Goal: Task Accomplishment & Management: Manage account settings

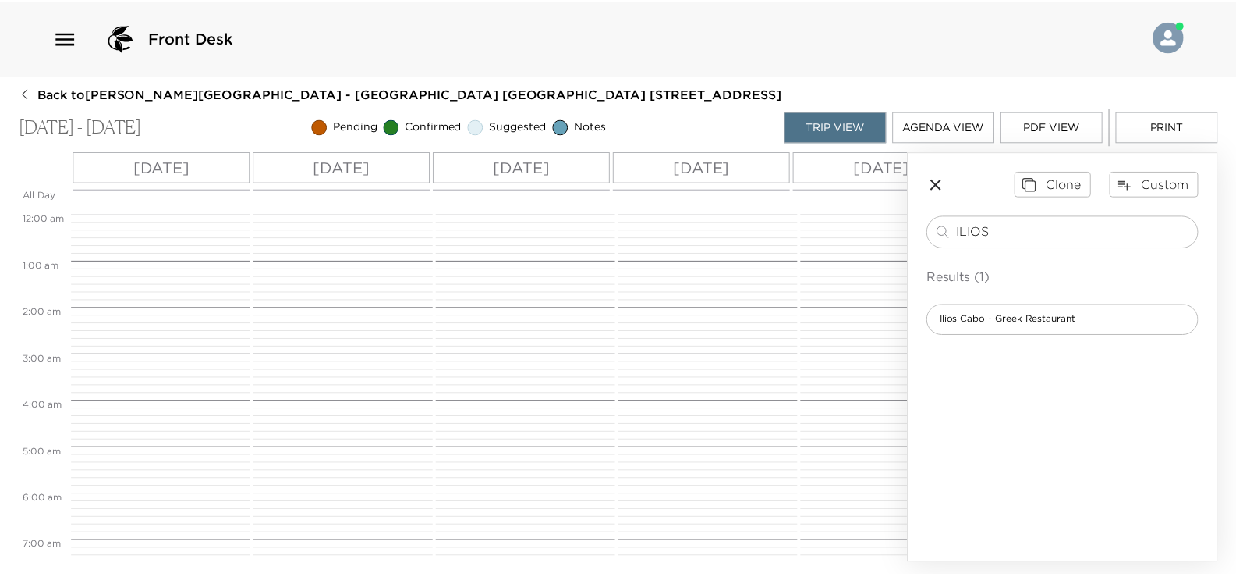
scroll to position [786, 0]
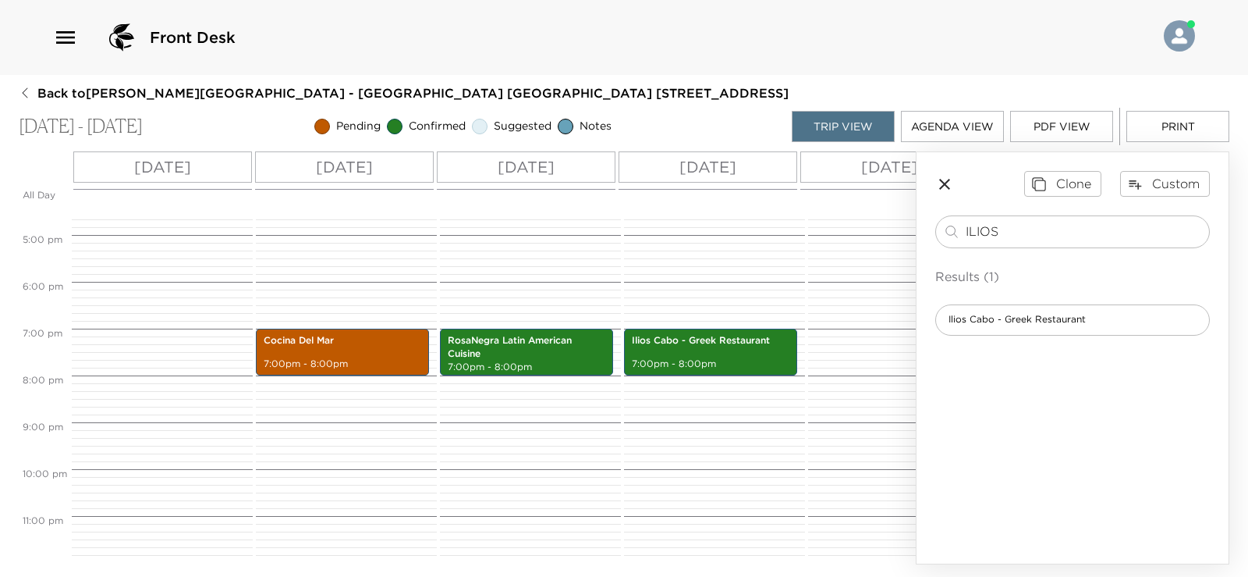
click at [715, 451] on div "Ilios Cabo - Greek Restaurant 7:00pm - 8:00pm" at bounding box center [712, 0] width 176 height 1123
click at [340, 357] on p "7:00pm - 8:00pm" at bounding box center [343, 363] width 158 height 13
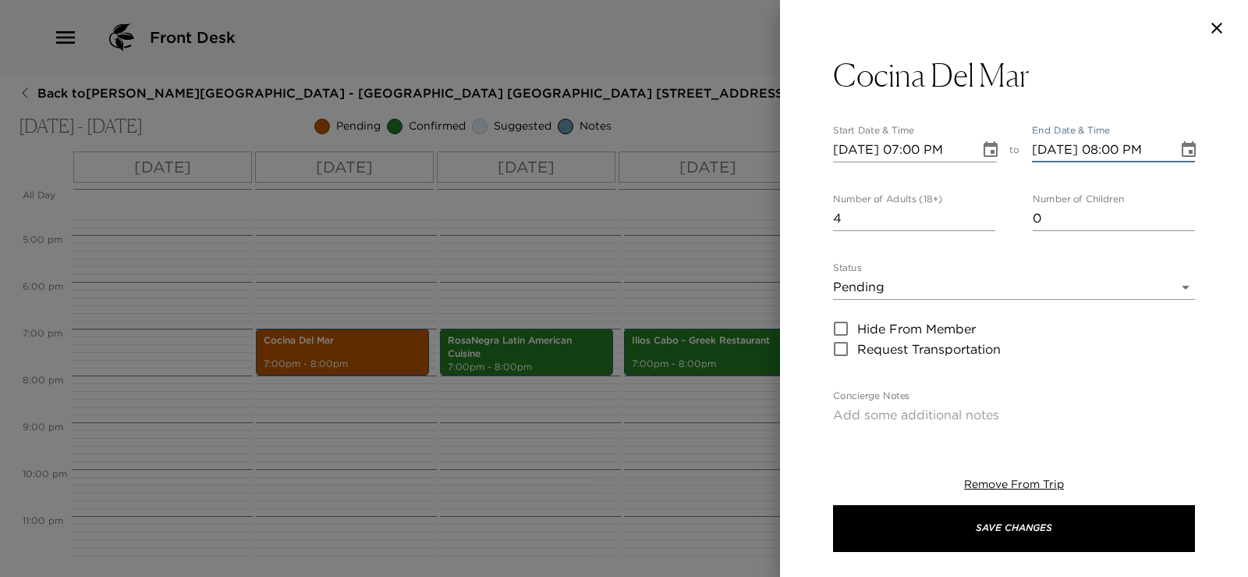
click at [1113, 151] on input "10/16/2025 08:00 PM" at bounding box center [1100, 149] width 136 height 25
type input "10/16/2025 09:00 PM"
click at [1014, 287] on body "Front Desk Back to Arden Porcelli Reservation - Punta Ballena Villa Las Conchas…" at bounding box center [624, 288] width 1248 height 577
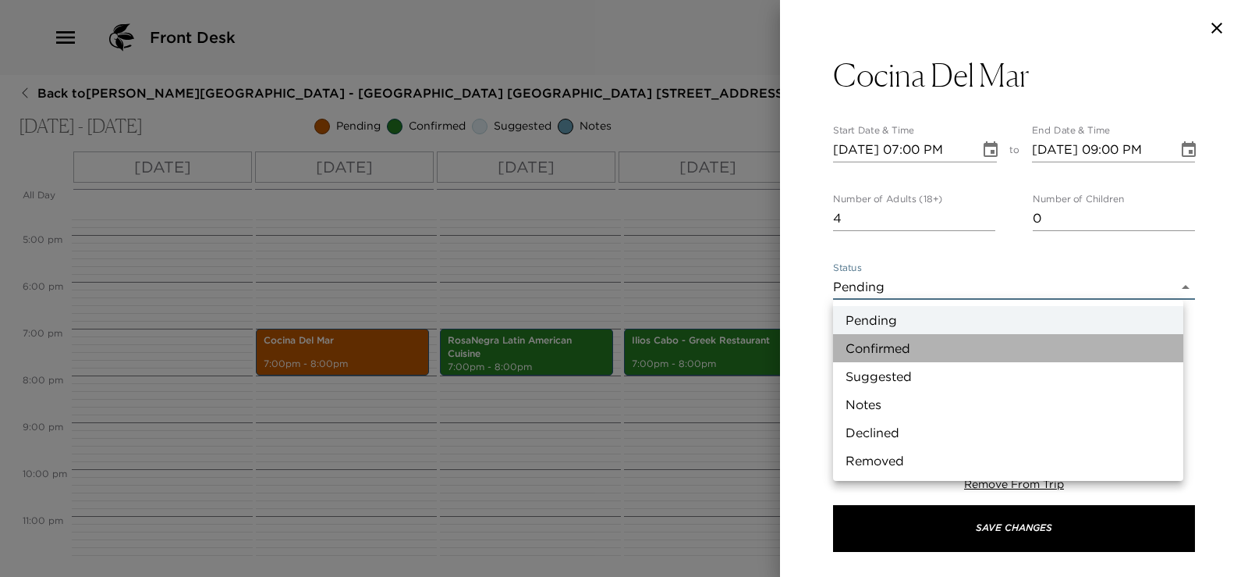
click at [1002, 338] on li "Confirmed" at bounding box center [1008, 348] width 350 height 28
type input "Confirmed"
type textarea "Your dinner reservation has been confirmed."
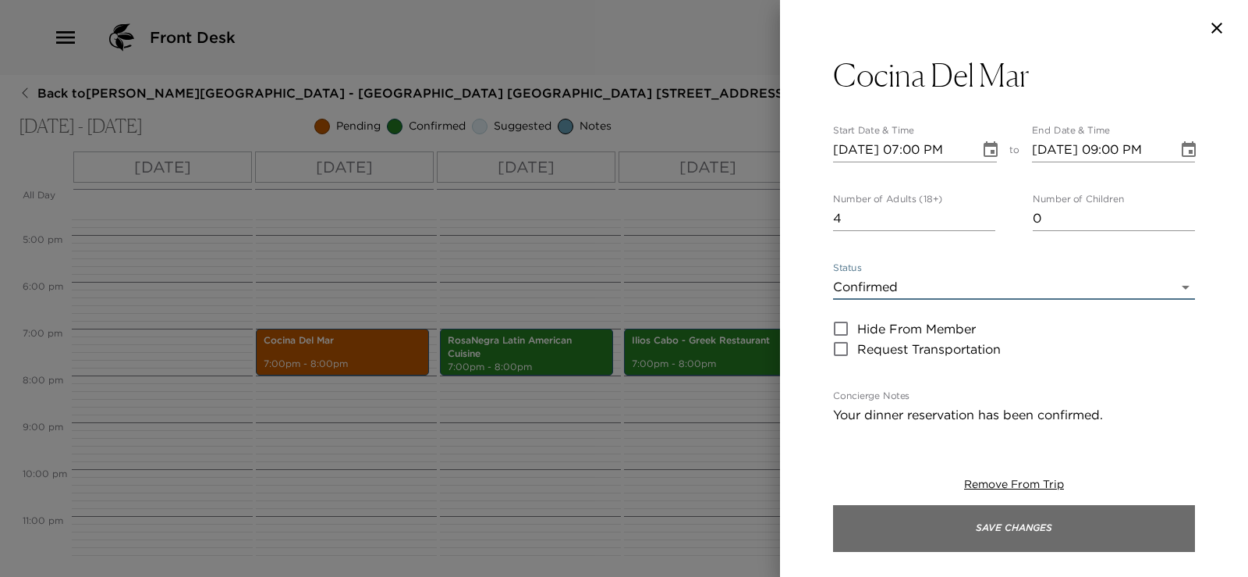
click at [968, 524] on button "Save Changes" at bounding box center [1014, 528] width 362 height 47
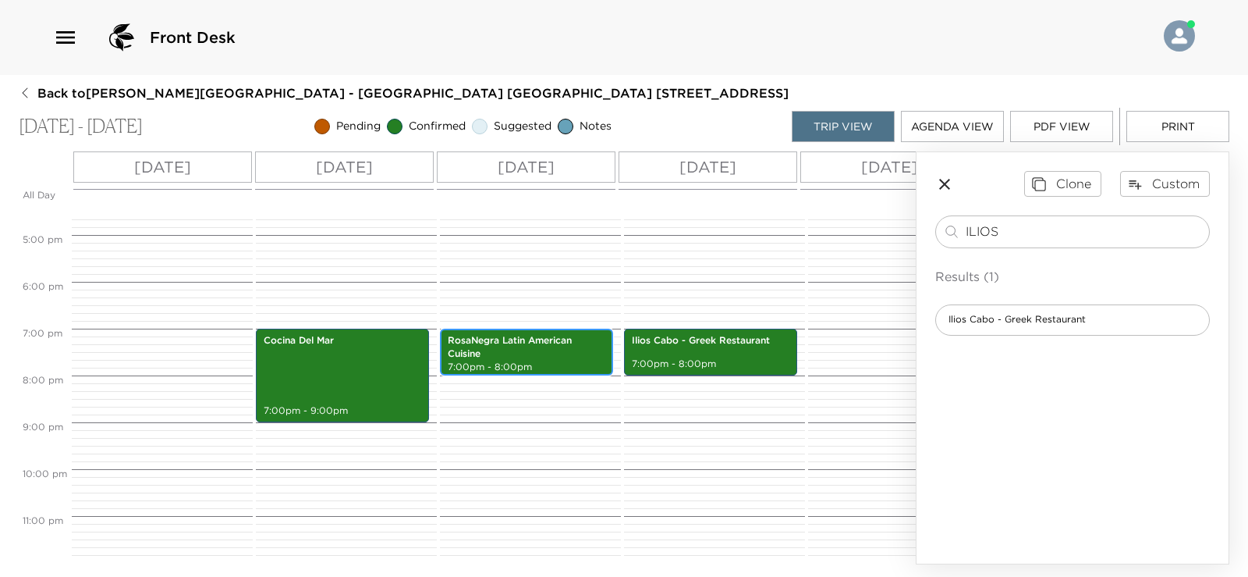
click at [543, 360] on p "7:00pm - 8:00pm" at bounding box center [527, 366] width 158 height 13
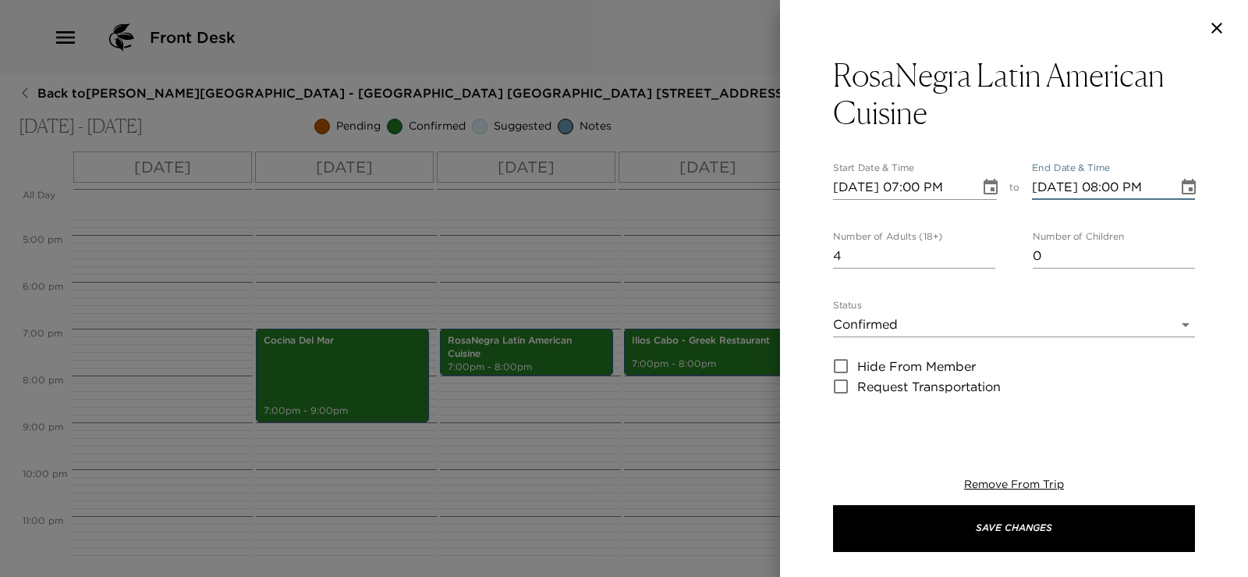
click at [1105, 180] on input "10/17/2025 08:00 PM" at bounding box center [1100, 187] width 136 height 25
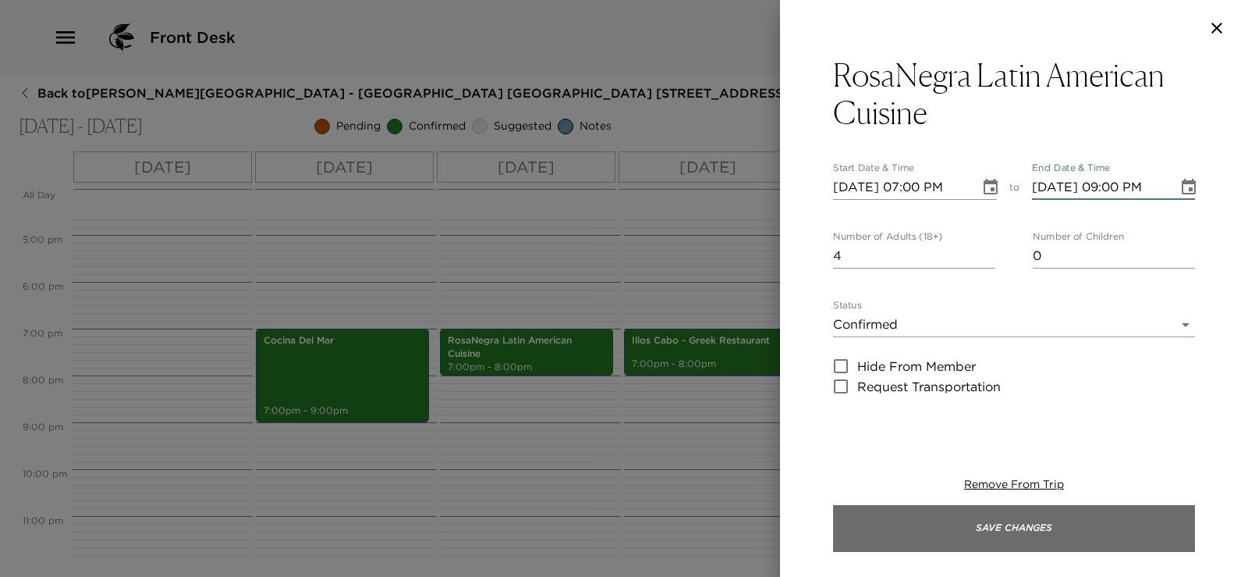
type input "10/17/2025 09:00 PM"
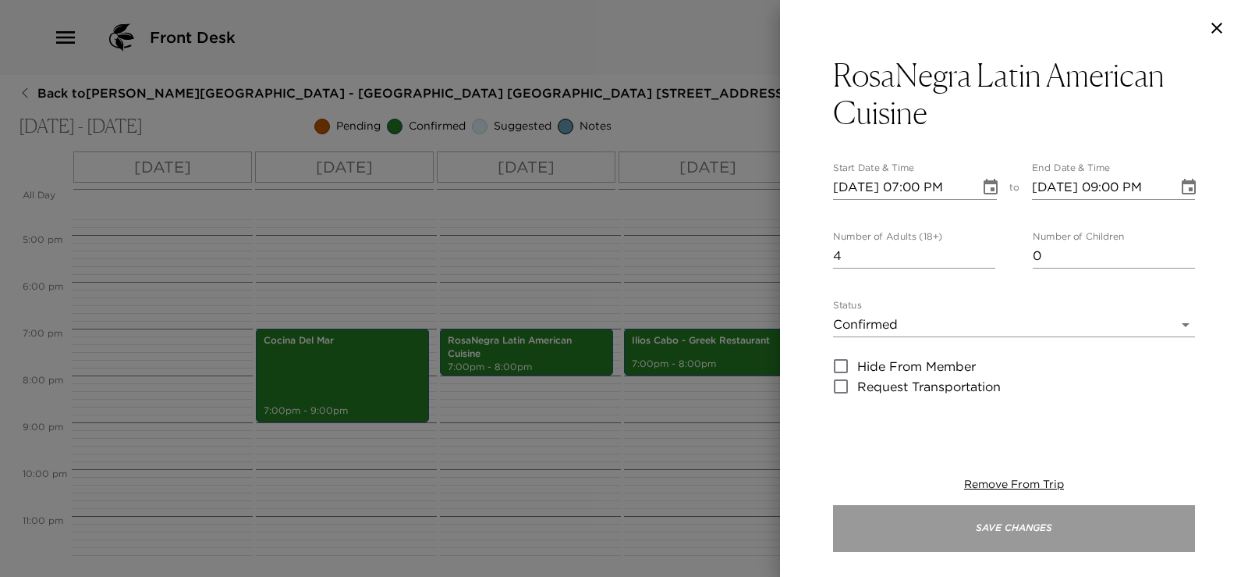
click at [1076, 520] on button "Save Changes" at bounding box center [1014, 528] width 362 height 47
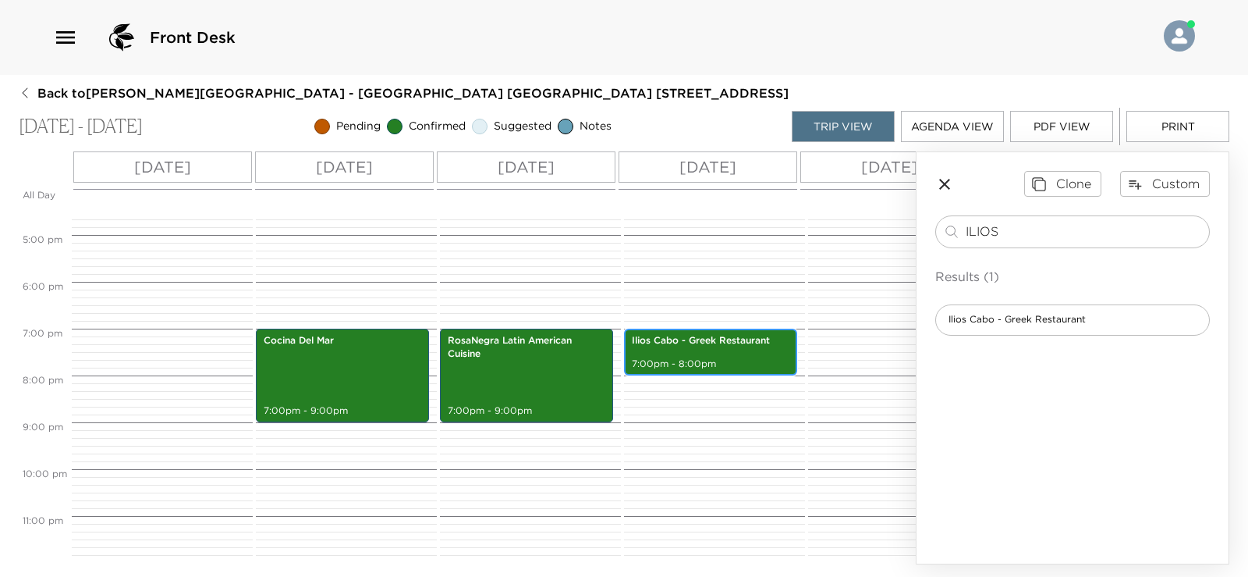
click at [777, 343] on div "Ilios Cabo - Greek Restaurant 7:00pm - 8:00pm" at bounding box center [711, 352] width 164 height 42
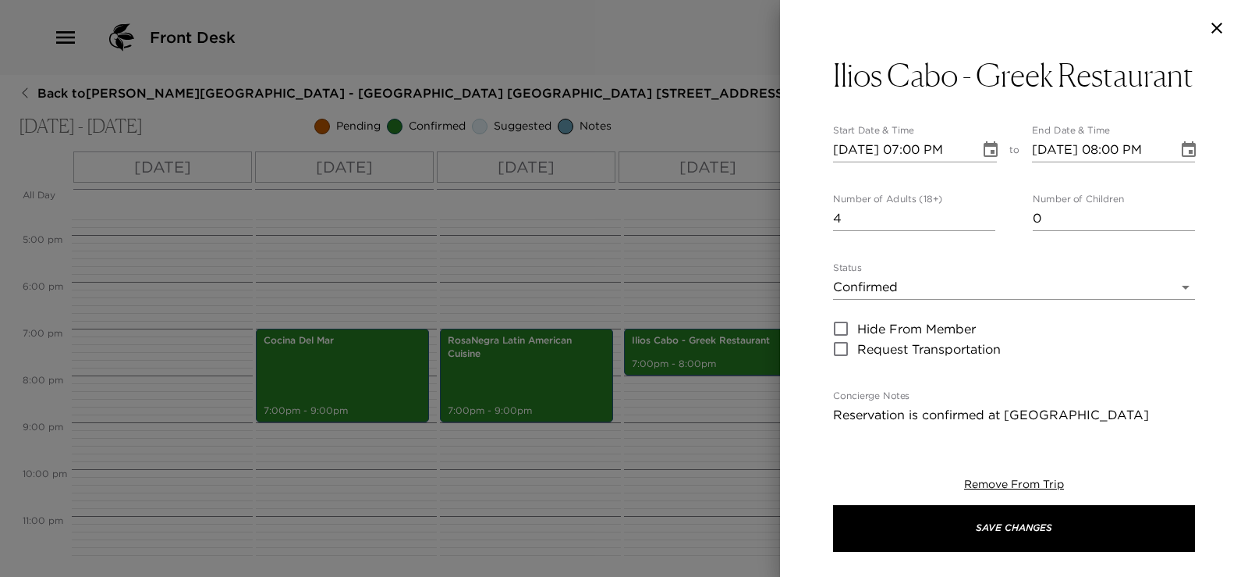
click at [1107, 162] on input "10/18/2025 08:00 PM" at bounding box center [1100, 149] width 136 height 25
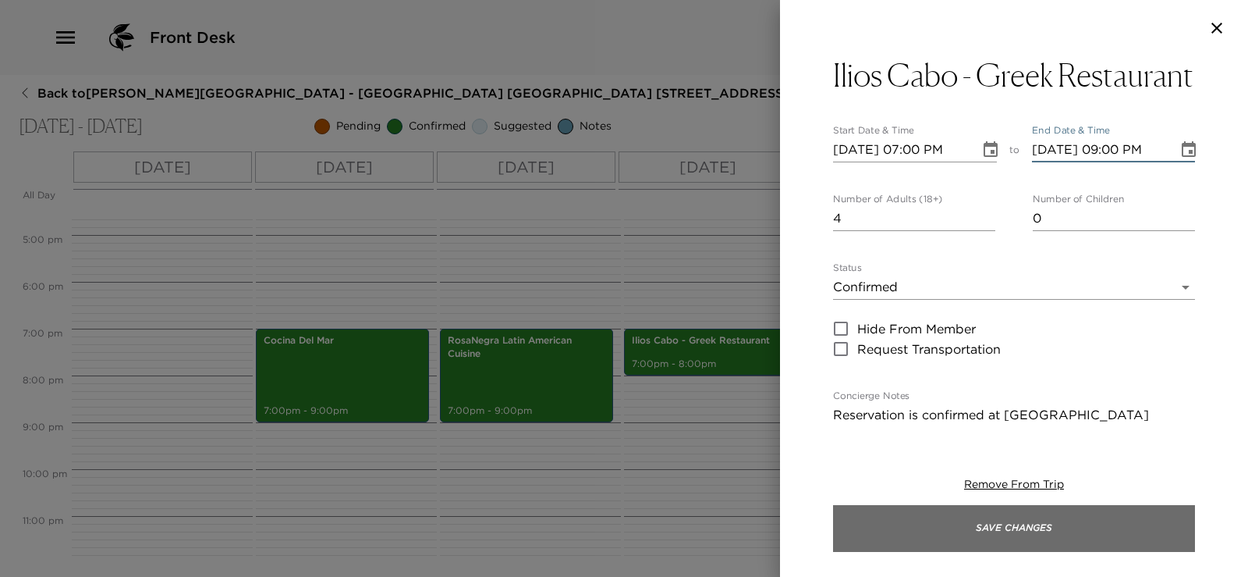
type input "10/18/2025 09:00 PM"
click at [1064, 530] on button "Save Changes" at bounding box center [1014, 528] width 362 height 47
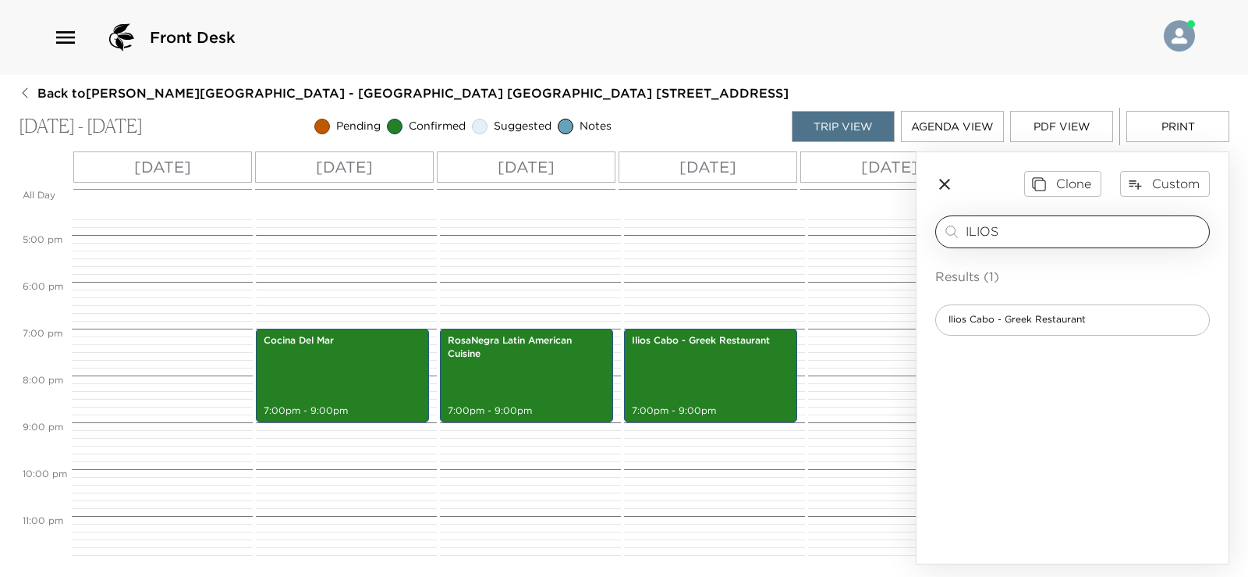
click at [1006, 232] on input "ILIOS" at bounding box center [1084, 231] width 237 height 18
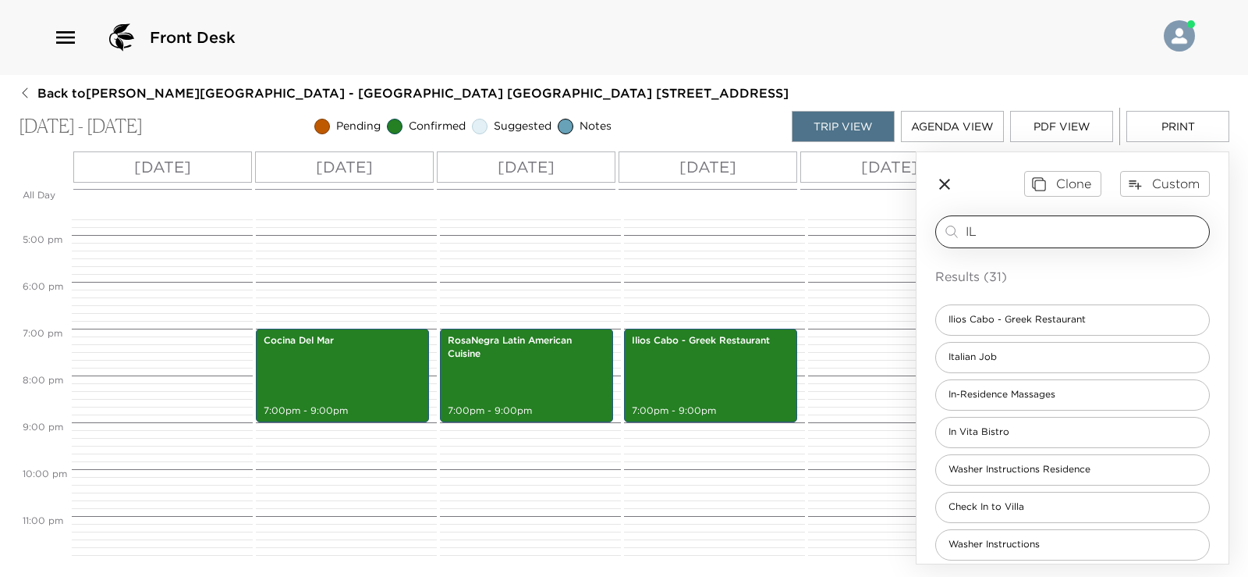
type input "I"
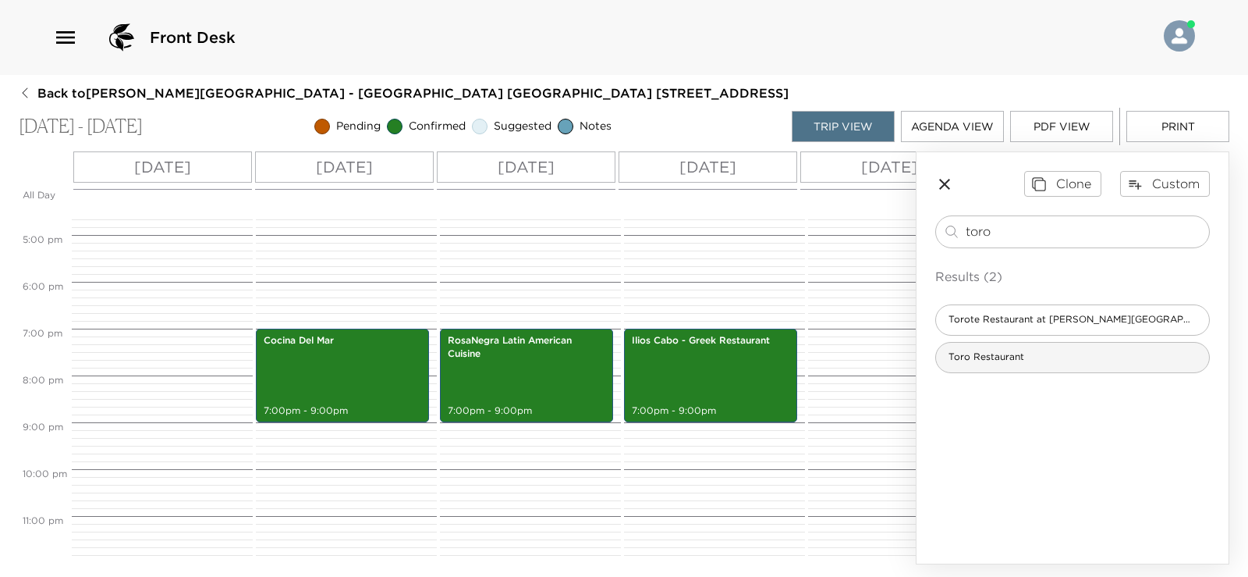
type input "toro"
click at [1003, 360] on span "Toro Restaurant" at bounding box center [986, 356] width 101 height 13
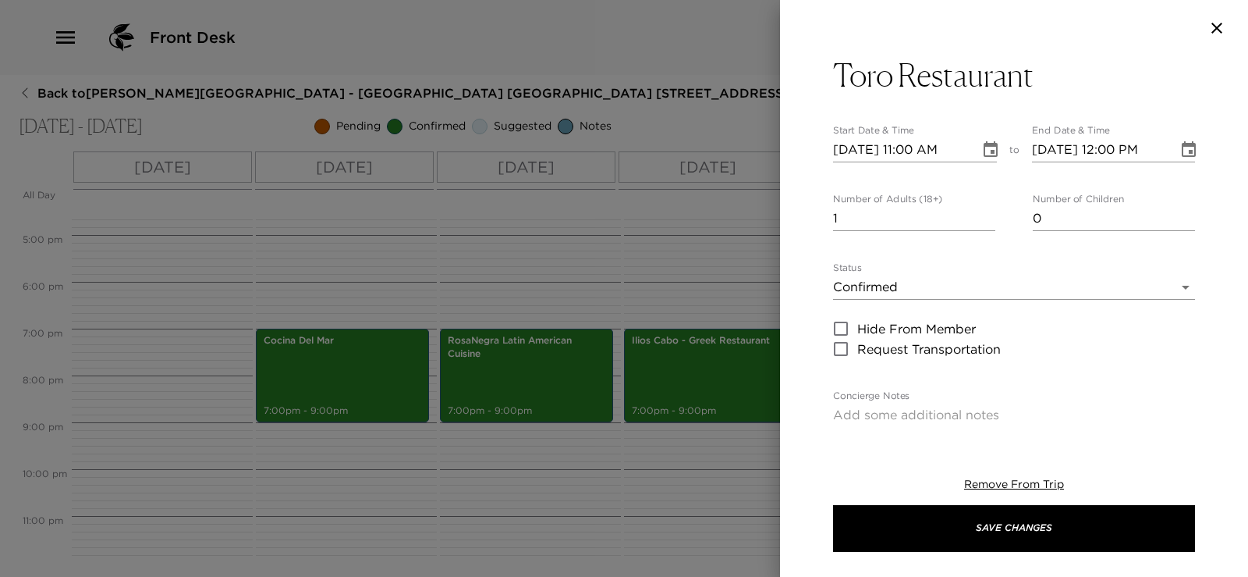
type textarea "Your reservation at Toro Restaurant has been confirmed"
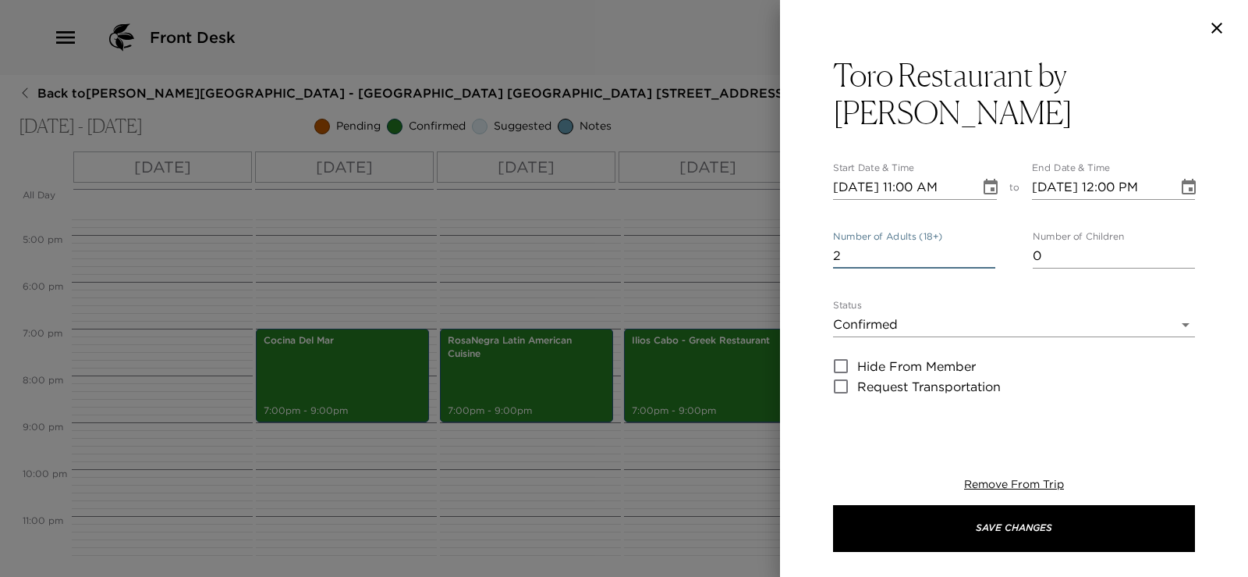
click at [984, 250] on input "2" at bounding box center [914, 255] width 162 height 25
click at [984, 250] on input "3" at bounding box center [914, 255] width 162 height 25
type input "4"
click at [984, 250] on input "4" at bounding box center [914, 255] width 162 height 25
click at [912, 186] on input "10/15/2025 11:00 AM" at bounding box center [901, 187] width 136 height 25
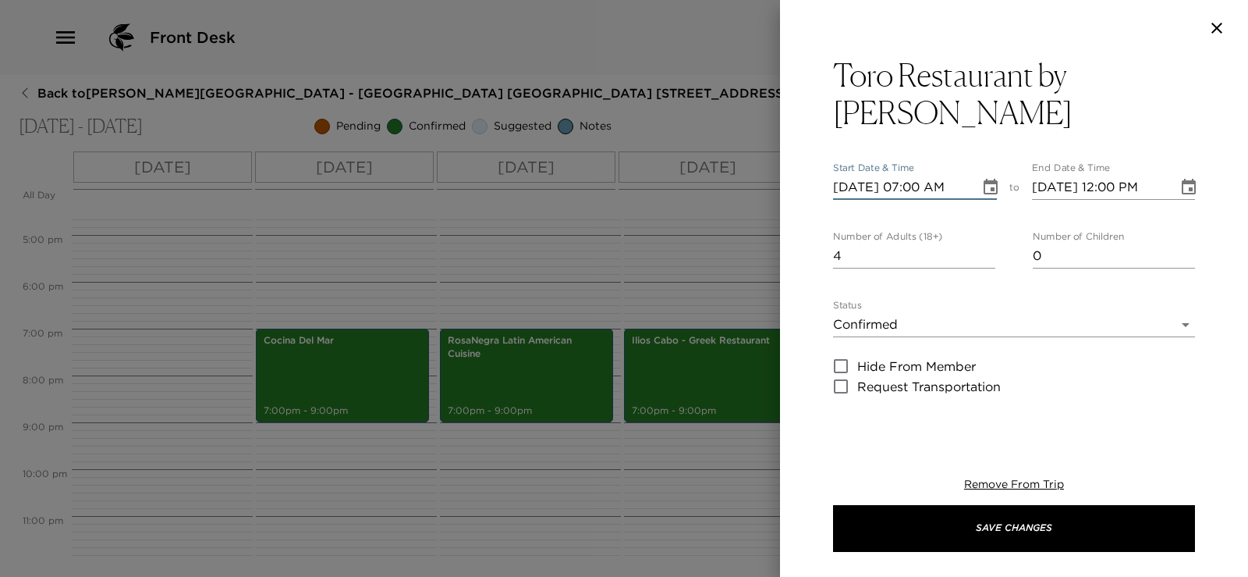
type input "10/15/2025 07:00 PM"
type input "10/15/2025 08:00 PM"
type input "10/15/2025 07:00 PM"
click at [1111, 190] on input "10/15/2025 08:00 PM" at bounding box center [1100, 187] width 136 height 25
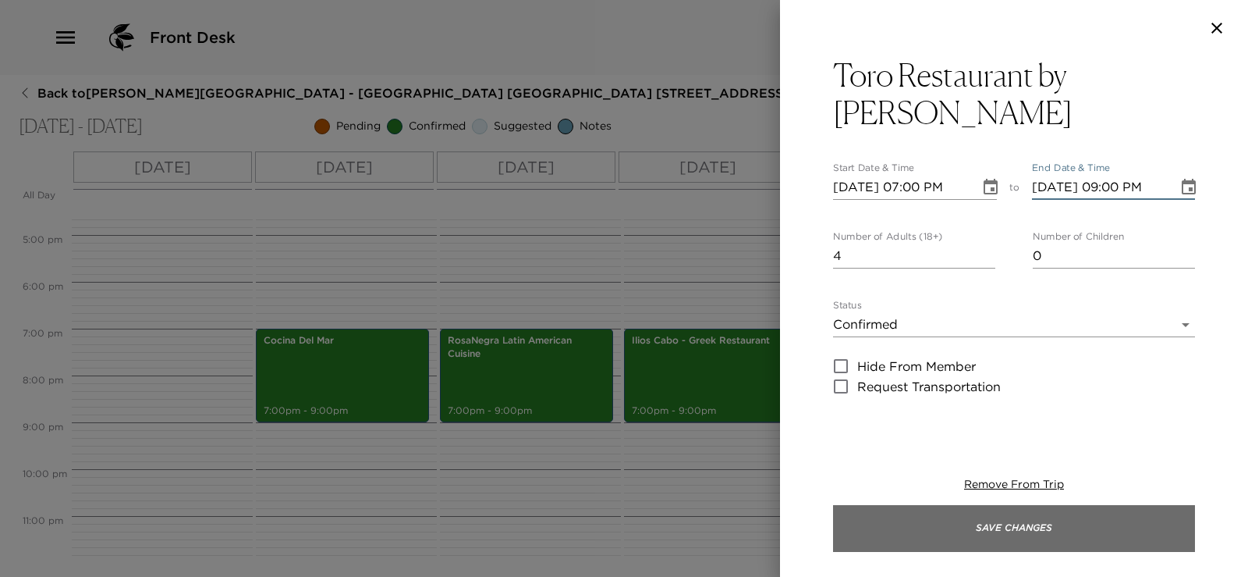
type input "10/15/2025 09:00 PM"
click at [1018, 525] on button "Save Changes" at bounding box center [1014, 528] width 362 height 47
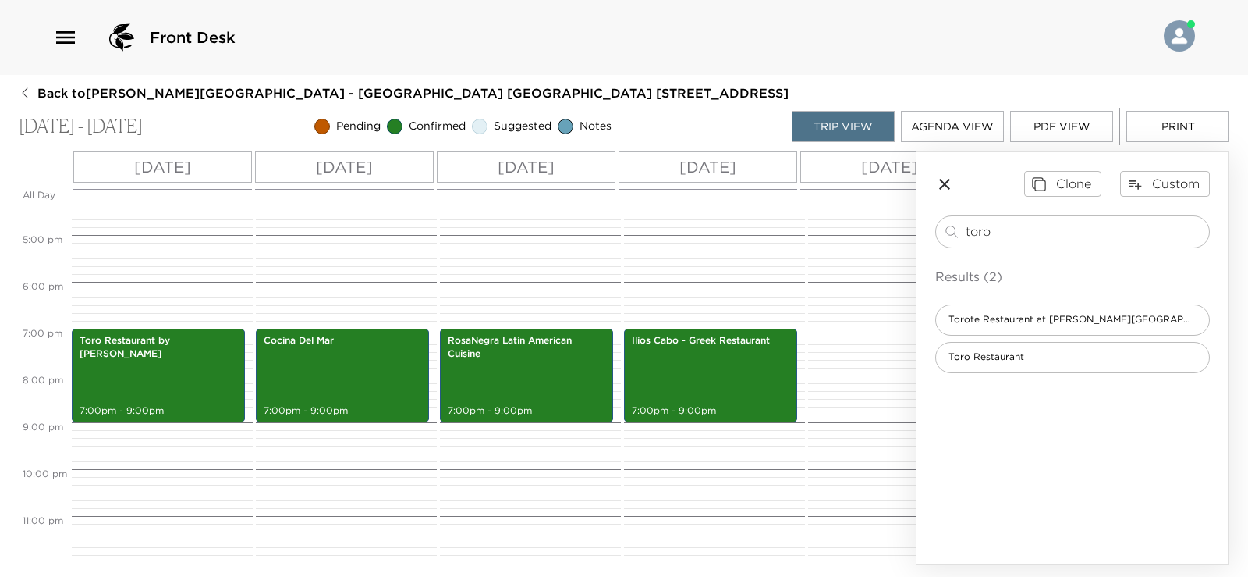
click at [1050, 130] on button "PDF View" at bounding box center [1061, 126] width 103 height 31
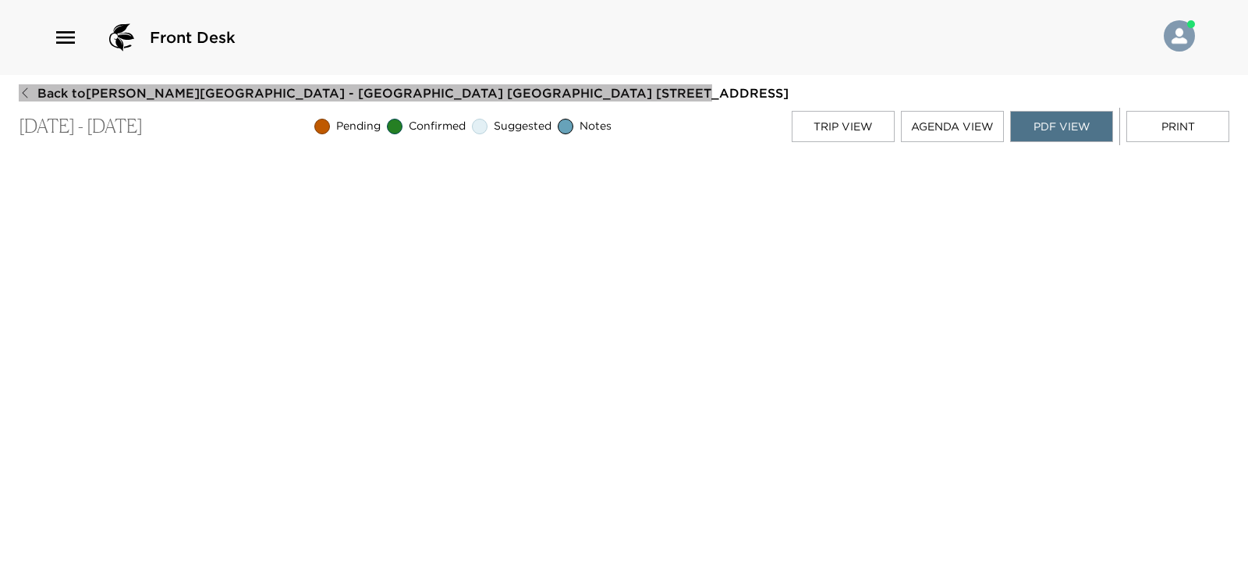
click at [27, 94] on icon "button" at bounding box center [25, 93] width 12 height 12
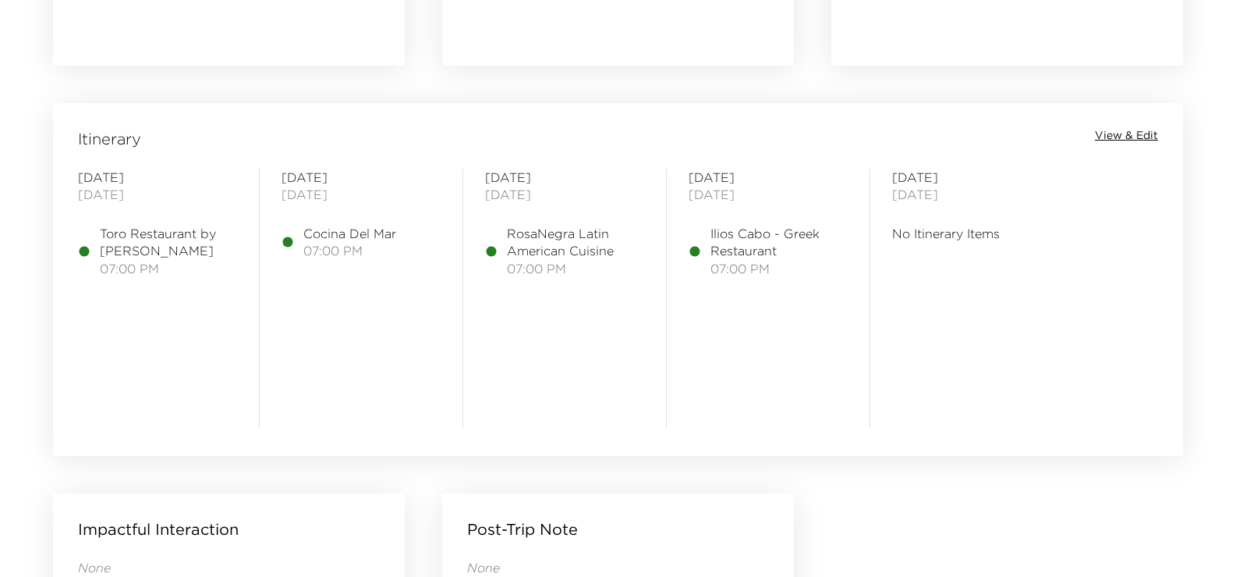
scroll to position [1170, 0]
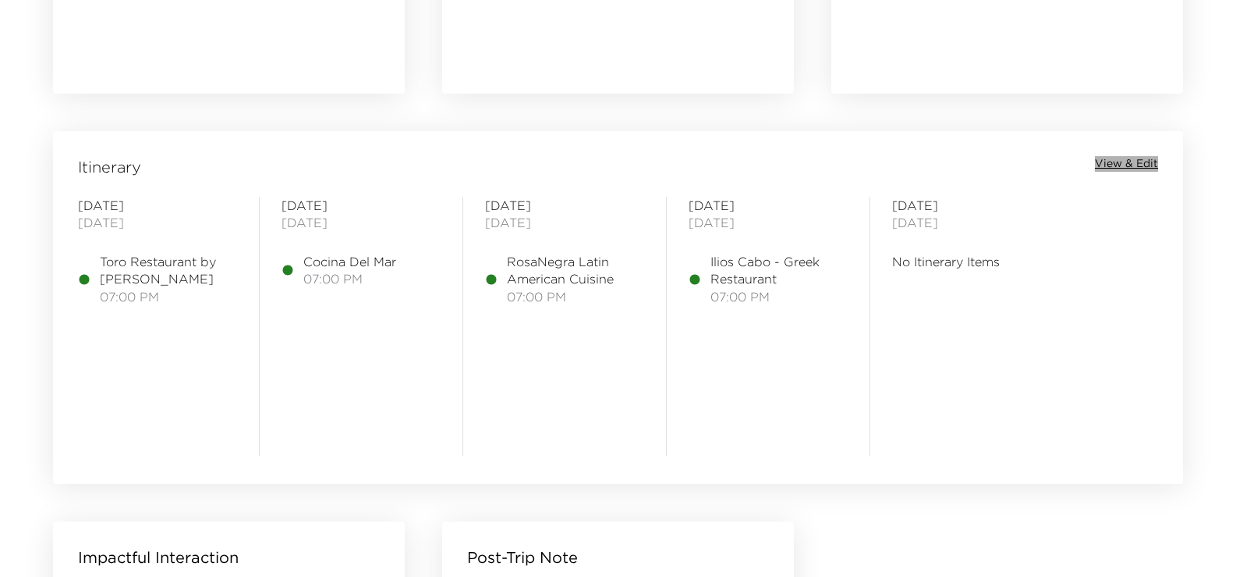
click at [1111, 165] on span "View & Edit" at bounding box center [1126, 164] width 63 height 16
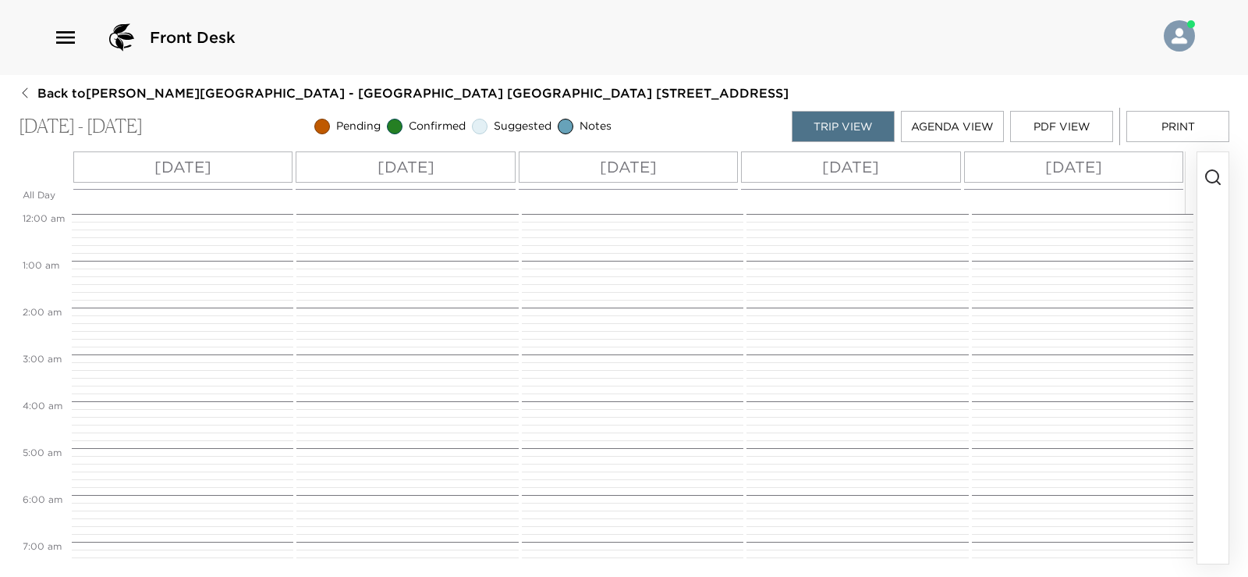
scroll to position [763, 0]
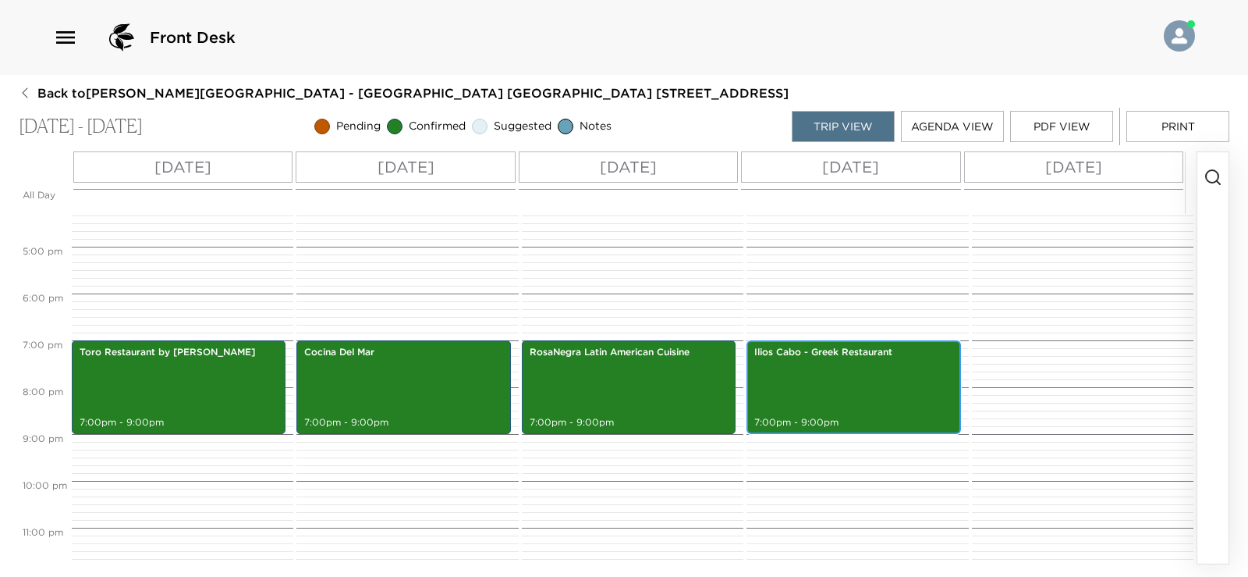
click at [772, 388] on div "Ilios Cabo - Greek Restaurant 7:00pm - 9:00pm" at bounding box center [853, 386] width 204 height 89
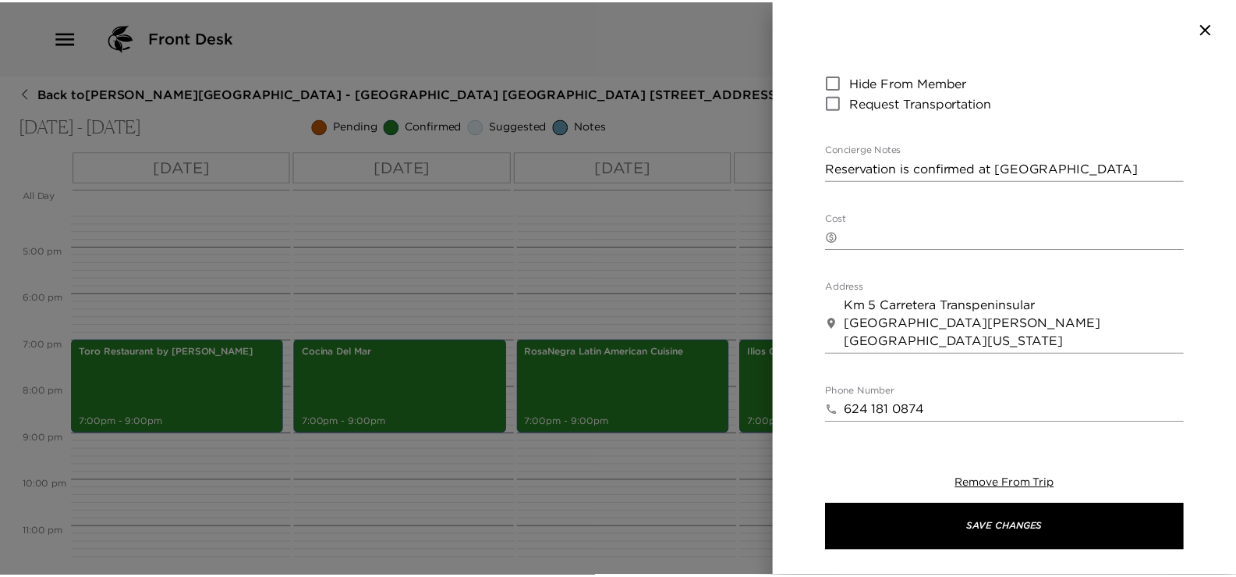
scroll to position [234, 0]
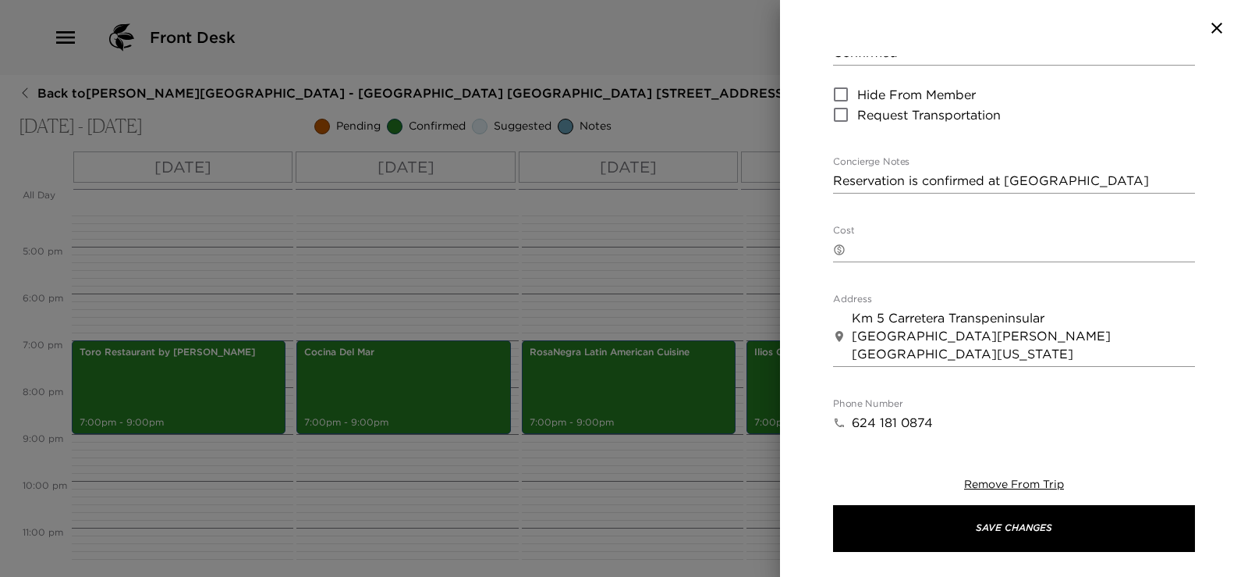
click at [1080, 190] on textarea "Reservation is confirmed at Ilios Cabo" at bounding box center [1014, 181] width 362 height 18
type textarea "R"
type textarea "Confirmation # BGCAB-526411"
click at [997, 555] on div "Remove From Trip Save Changes" at bounding box center [1014, 514] width 362 height 125
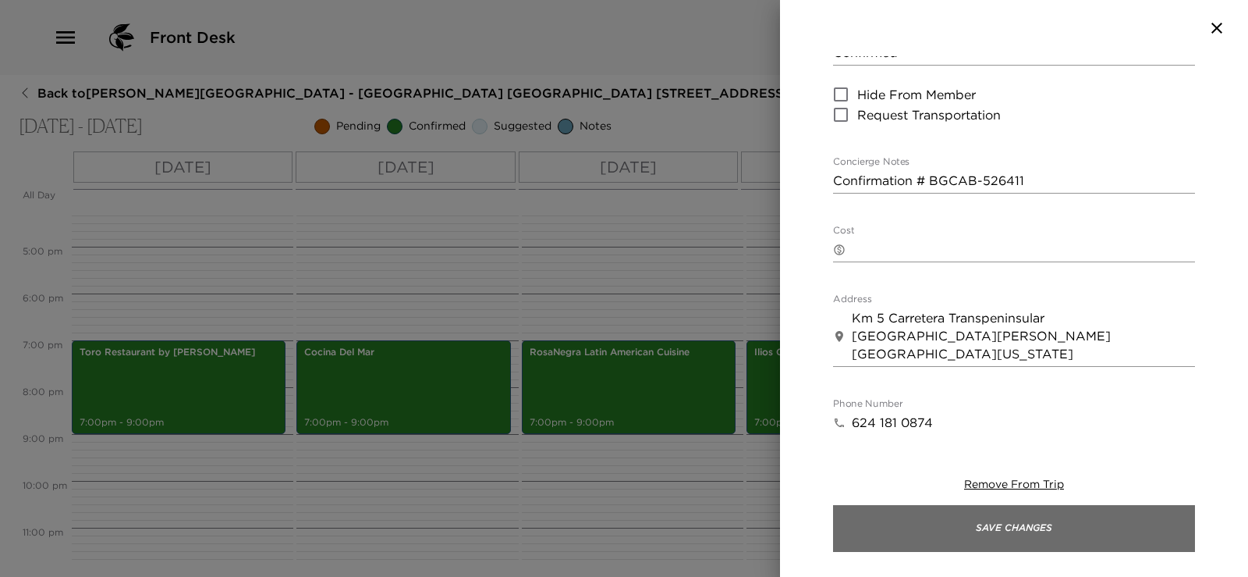
click at [997, 530] on button "Save Changes" at bounding box center [1014, 528] width 362 height 47
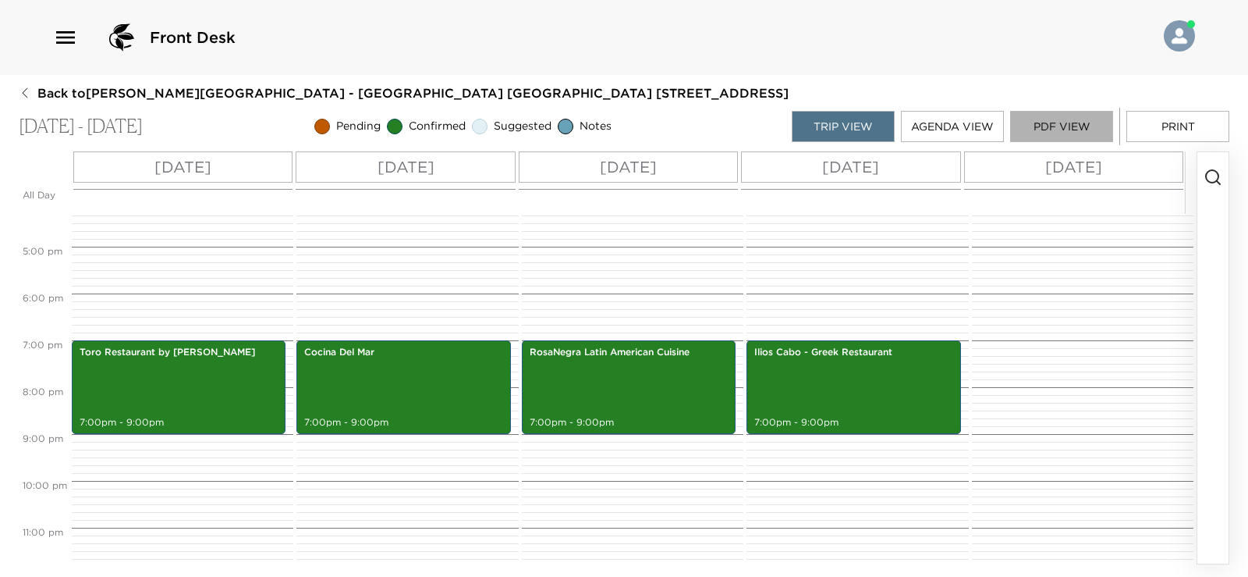
click at [1053, 115] on button "PDF View" at bounding box center [1061, 126] width 103 height 31
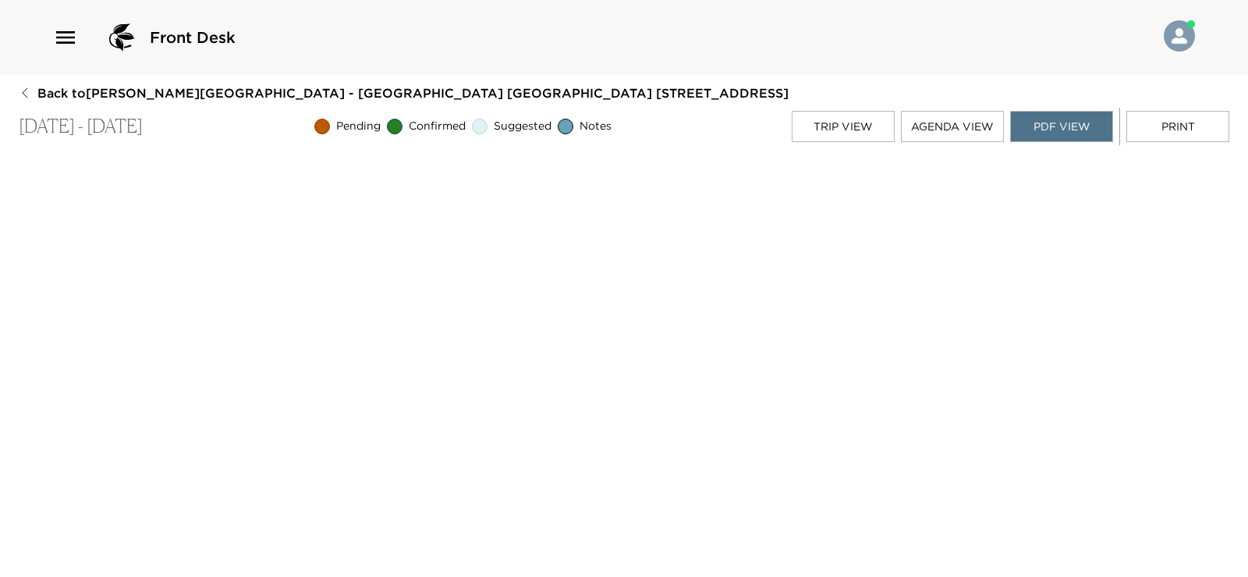
click at [25, 95] on icon "button" at bounding box center [24, 93] width 5 height 10
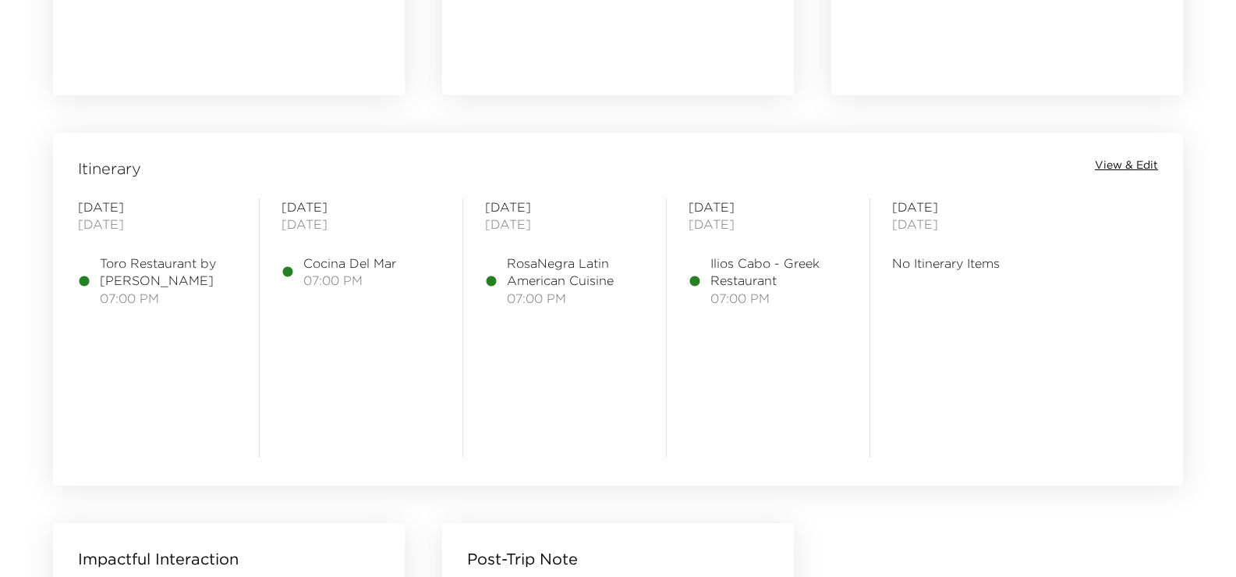
scroll to position [1170, 0]
click at [1109, 163] on span "View & Edit" at bounding box center [1126, 164] width 63 height 16
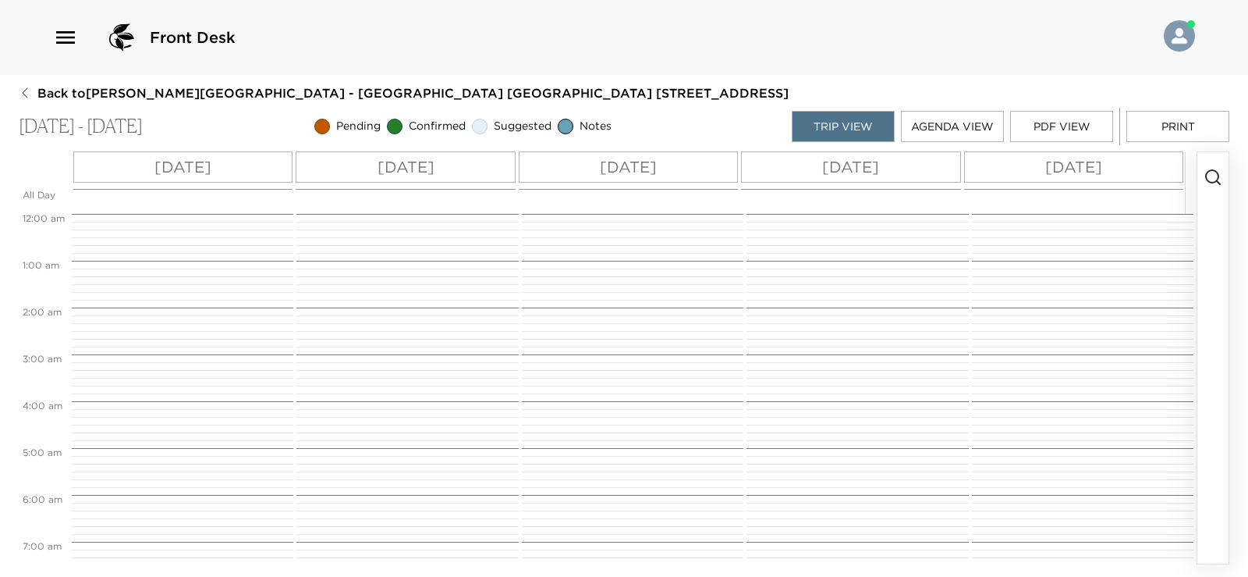
scroll to position [763, 0]
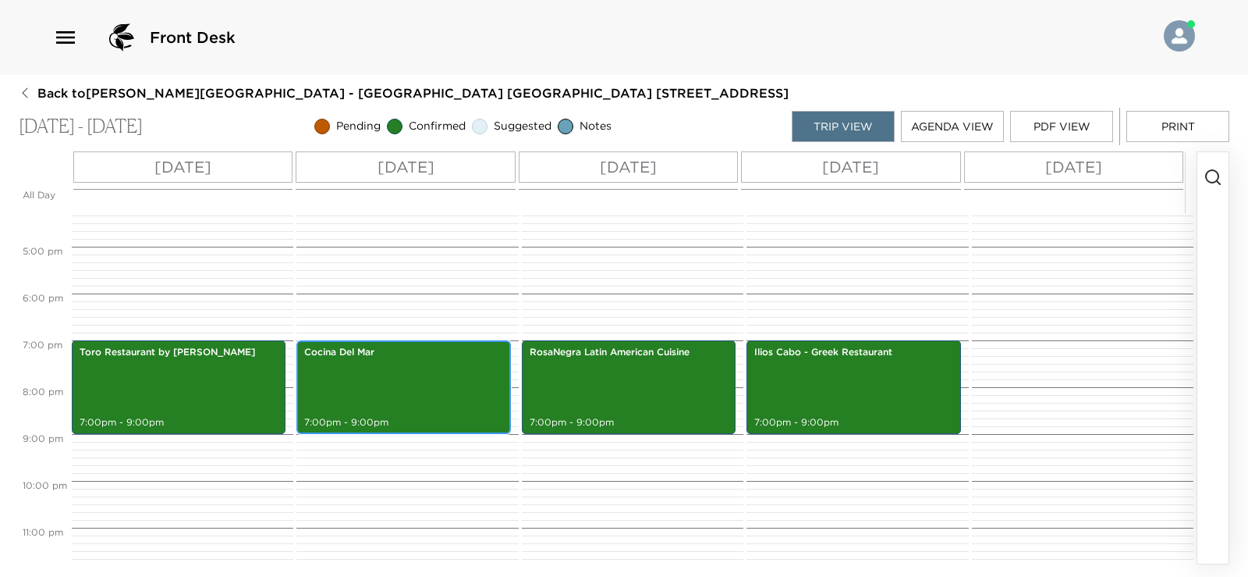
click at [425, 412] on div "Cocina Del Mar 7:00pm - 9:00pm" at bounding box center [403, 386] width 204 height 89
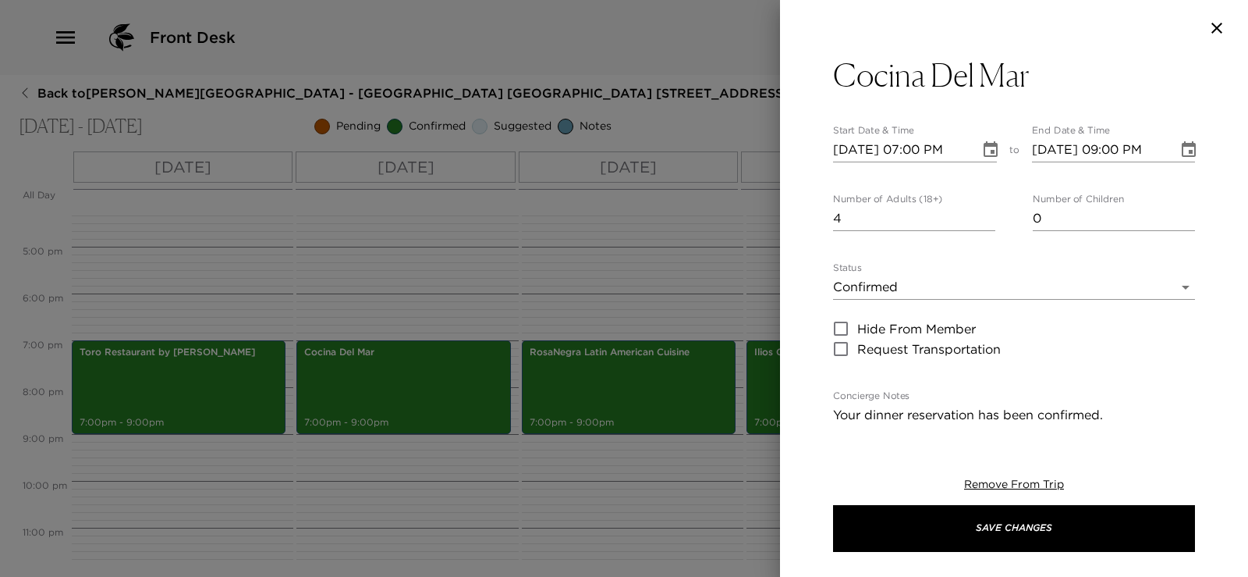
click at [910, 148] on input "10/16/2025 07:00 PM" at bounding box center [901, 149] width 136 height 25
type input "10/16/2025 06:00 PM"
click at [1102, 147] on input "10/16/2025 09:00 PM" at bounding box center [1100, 149] width 136 height 25
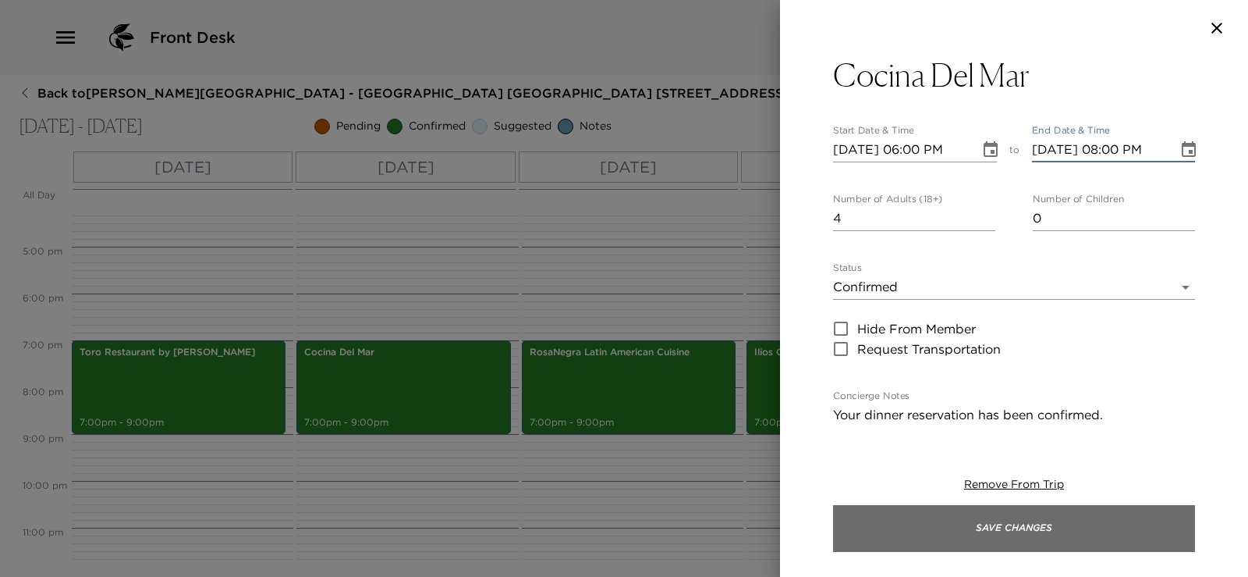
type input "10/16/2025 08:00 PM"
click at [974, 527] on button "Save Changes" at bounding box center [1014, 528] width 362 height 47
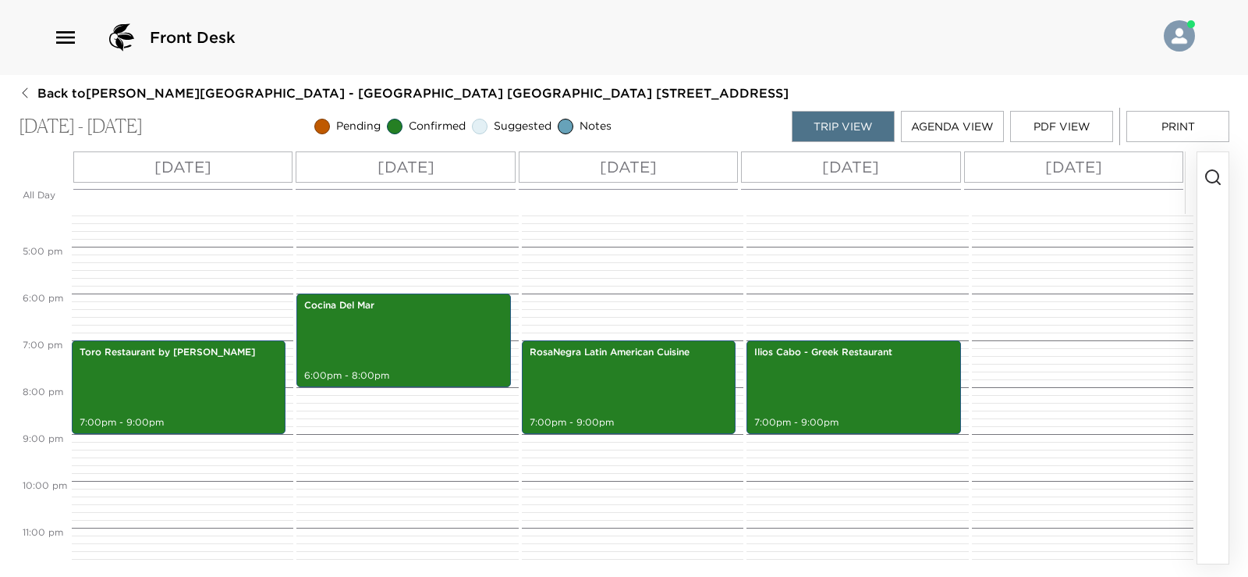
click at [1059, 121] on button "PDF View" at bounding box center [1061, 126] width 103 height 31
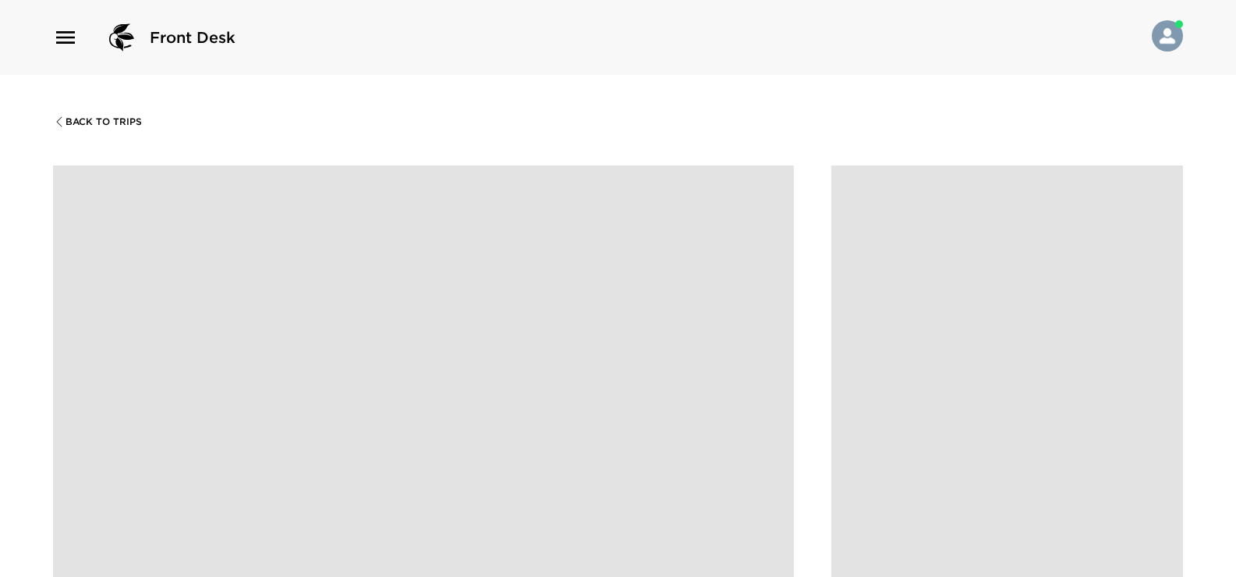
scroll to position [78, 0]
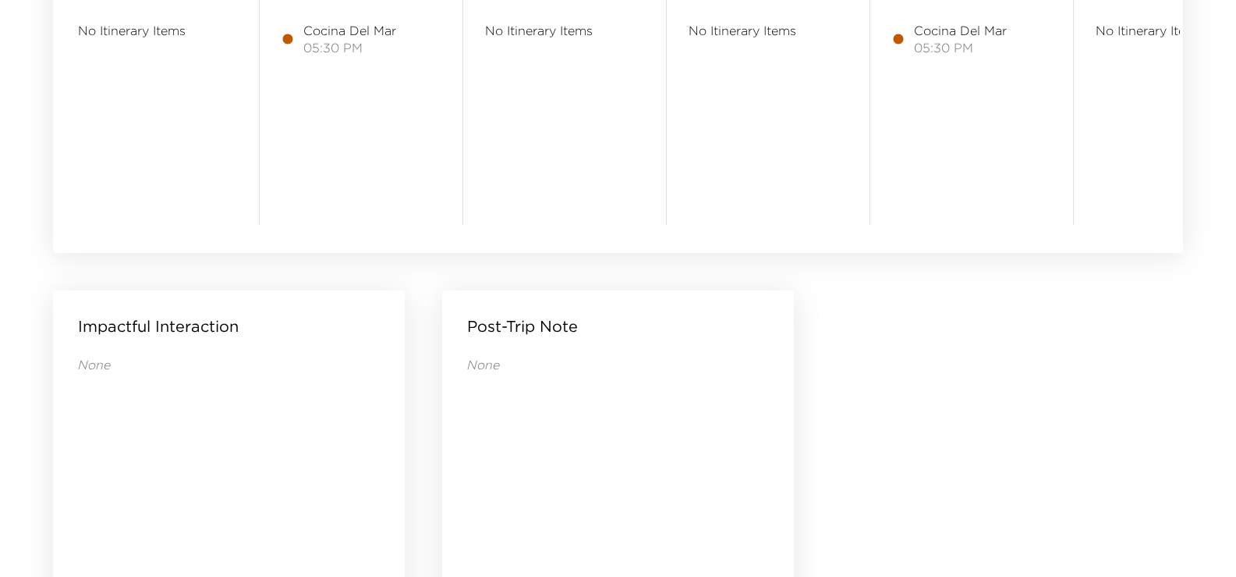
scroll to position [1245, 0]
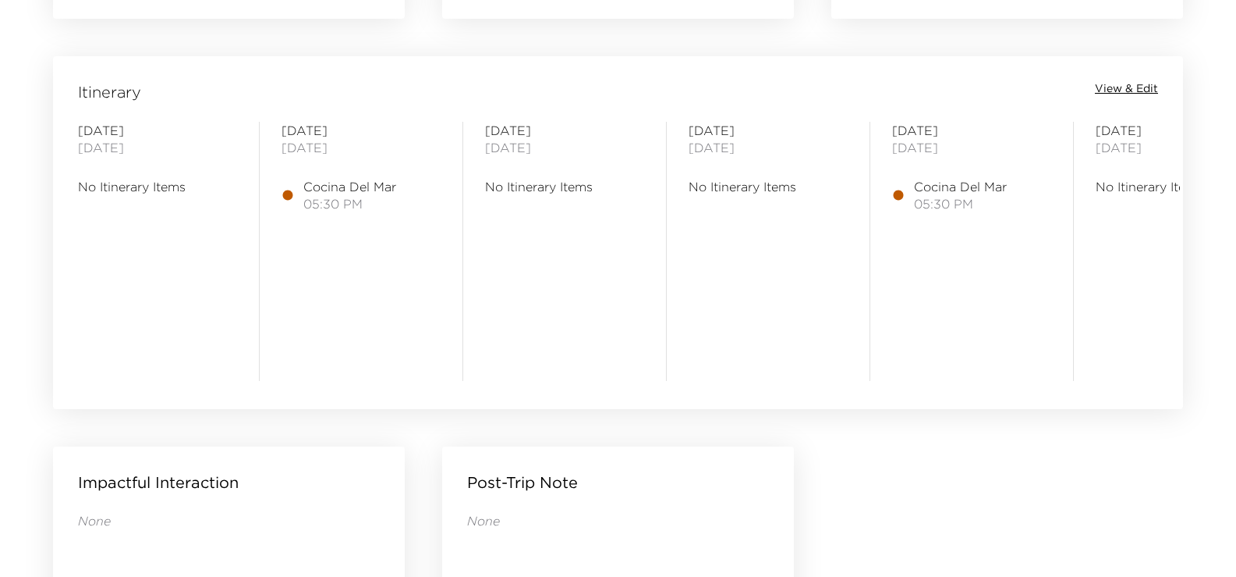
click at [1106, 89] on span "View & Edit" at bounding box center [1126, 89] width 63 height 16
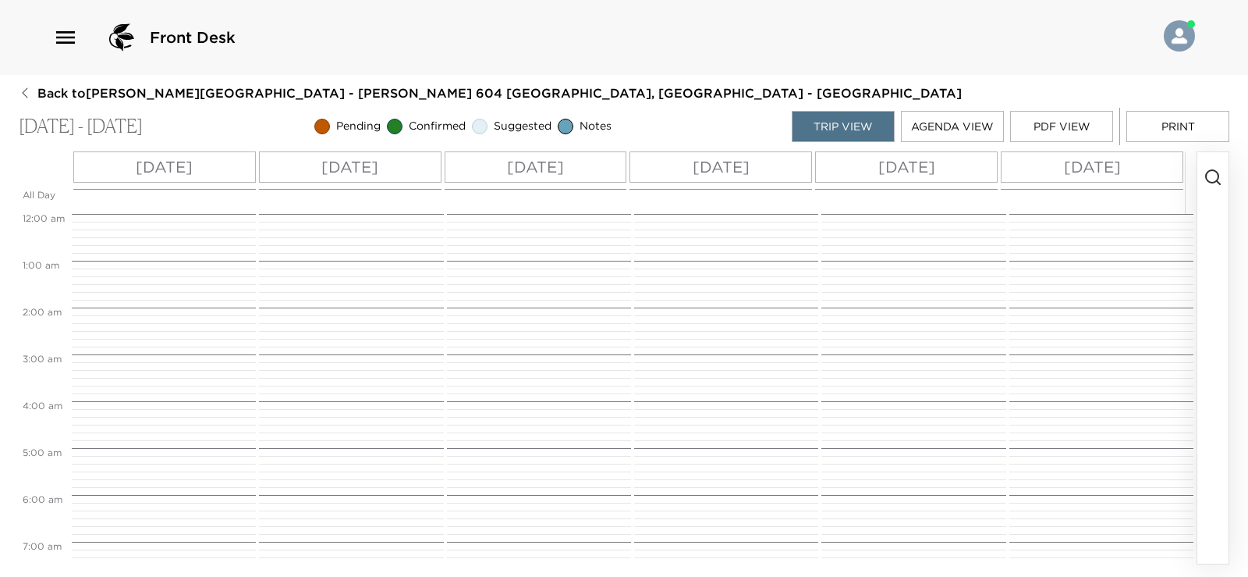
scroll to position [763, 0]
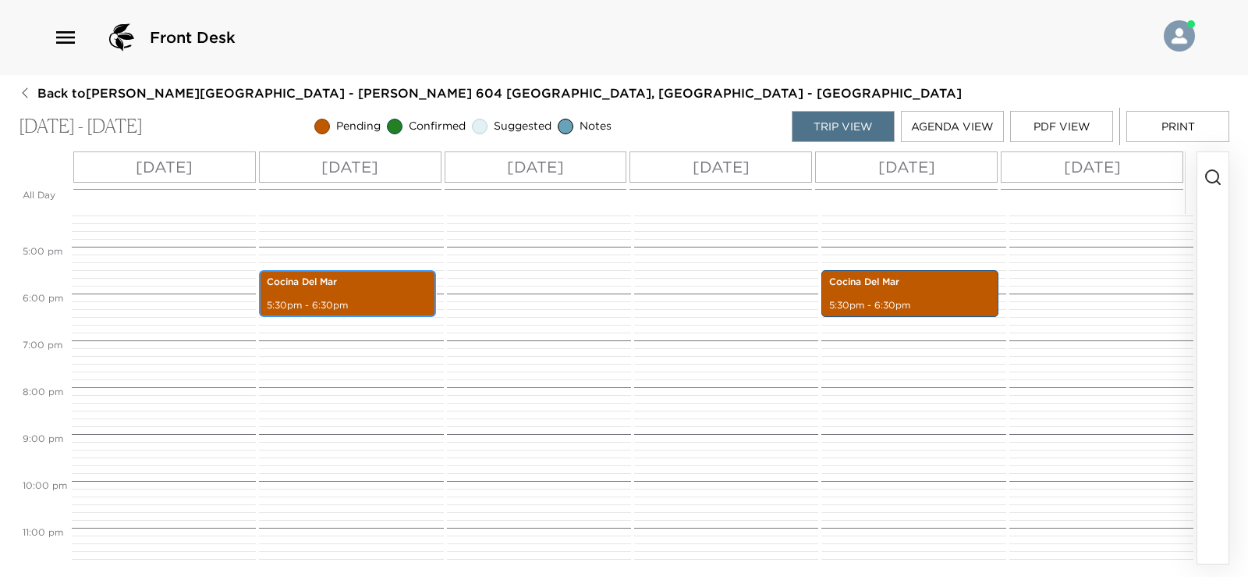
click at [371, 289] on p "Cocina Del Mar" at bounding box center [347, 281] width 161 height 13
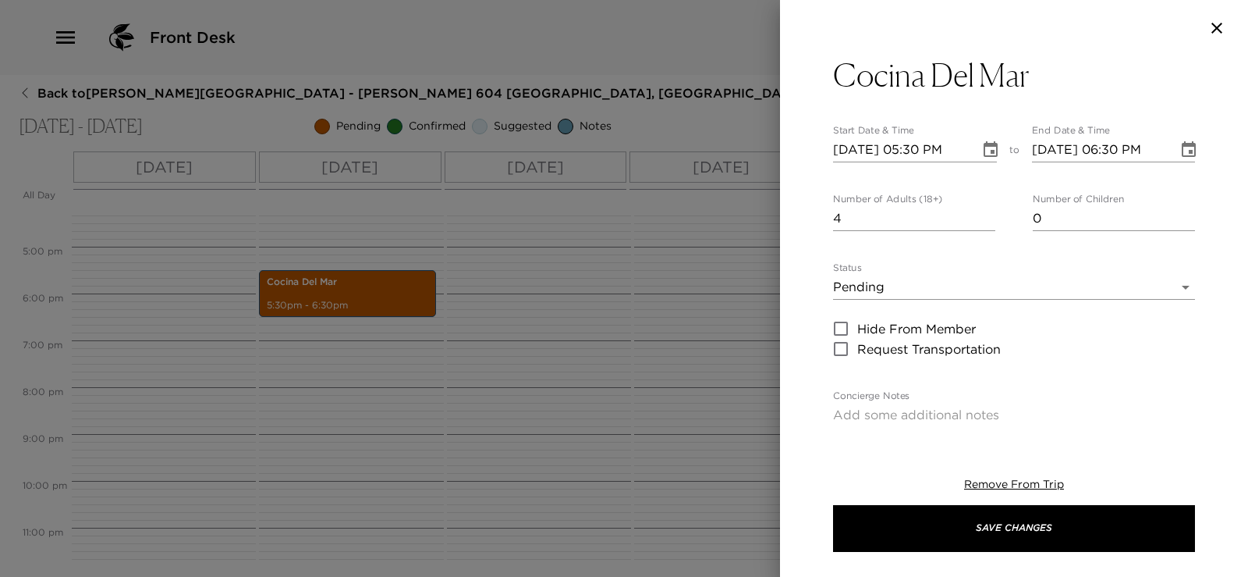
click at [858, 148] on input "11/10/2025 05:30 PM" at bounding box center [901, 149] width 136 height 25
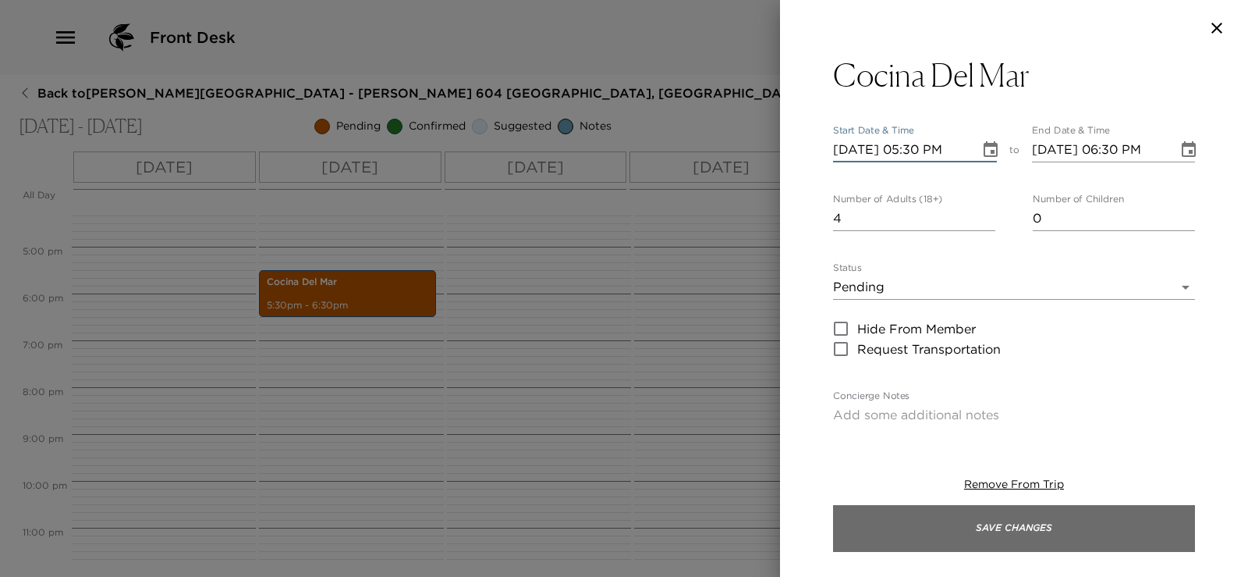
type input "11/09/2025 05:30 PM"
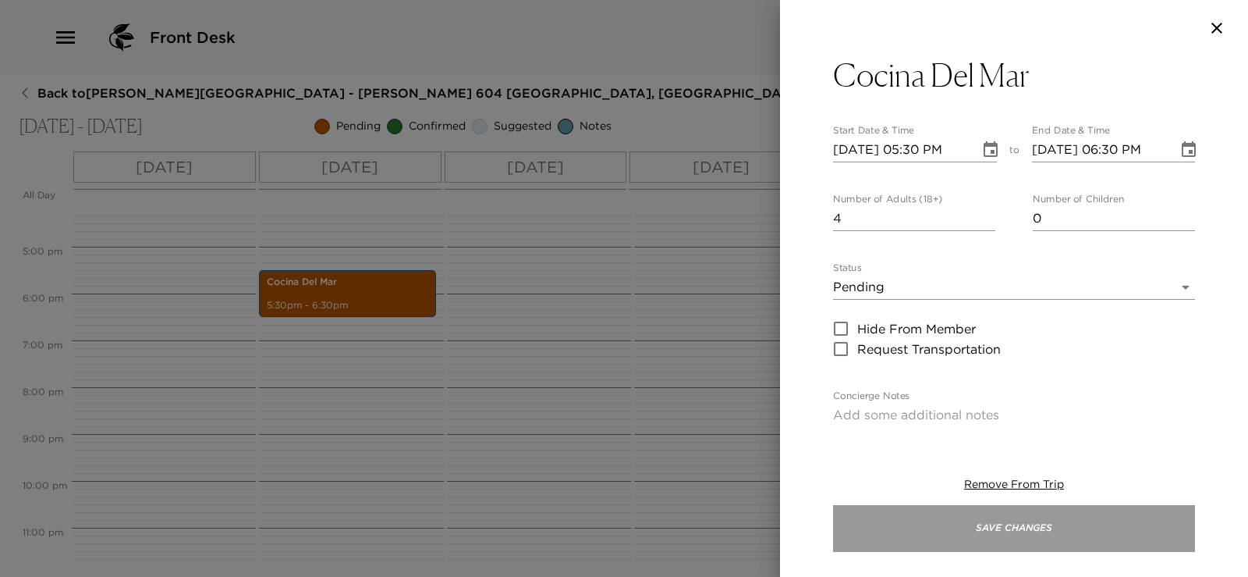
click at [926, 537] on button "Save Changes" at bounding box center [1014, 528] width 362 height 47
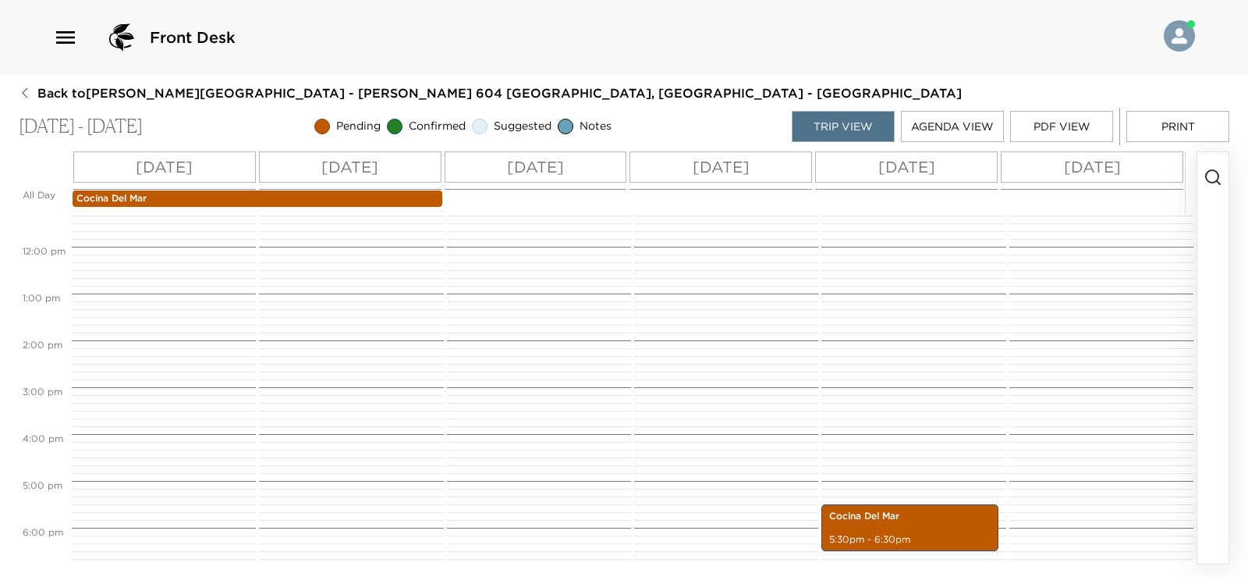
scroll to position [373, 0]
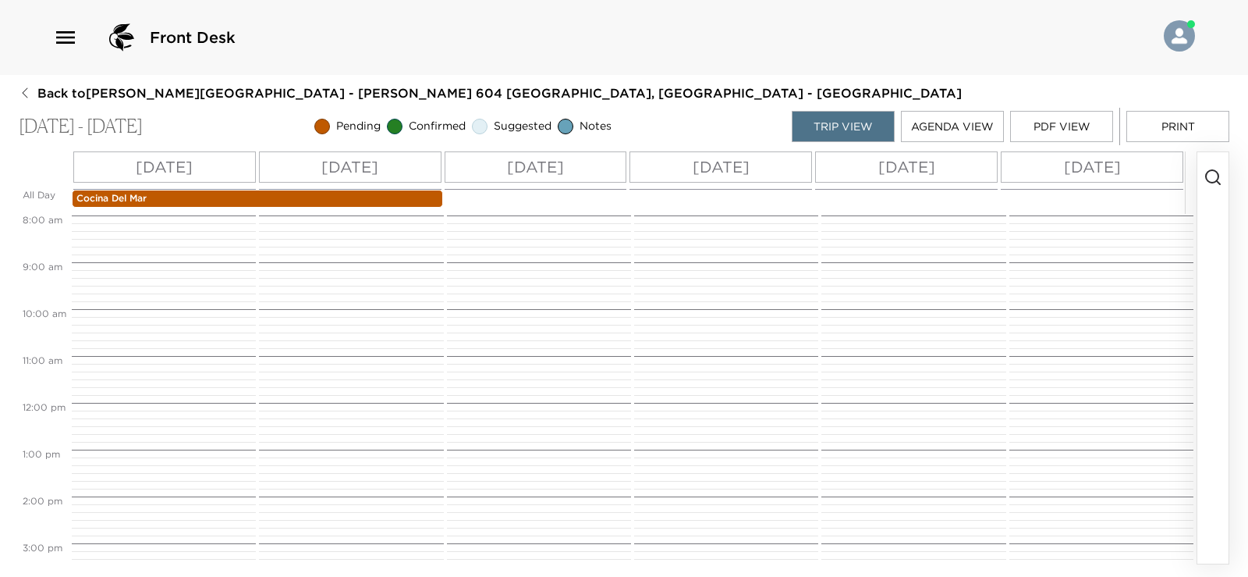
click at [343, 197] on p "Cocina Del Mar" at bounding box center [257, 198] width 362 height 13
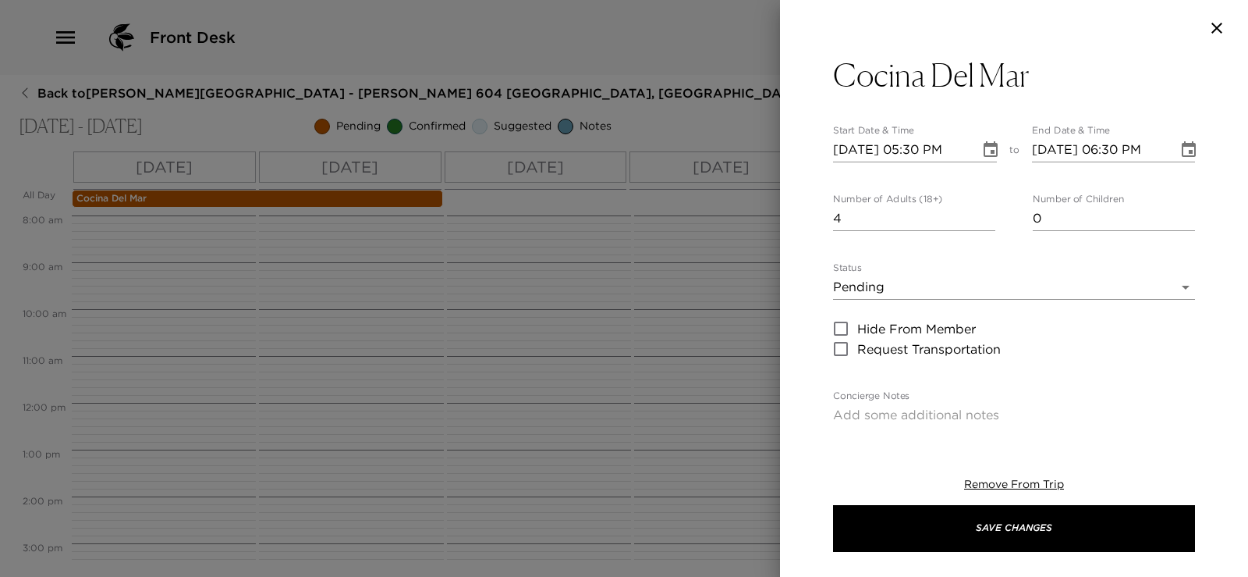
click at [1049, 147] on input "11/10/2025 06:30 PM" at bounding box center [1100, 149] width 136 height 25
click at [1111, 151] on input "11/09/2025 06:30 PM" at bounding box center [1100, 149] width 136 height 25
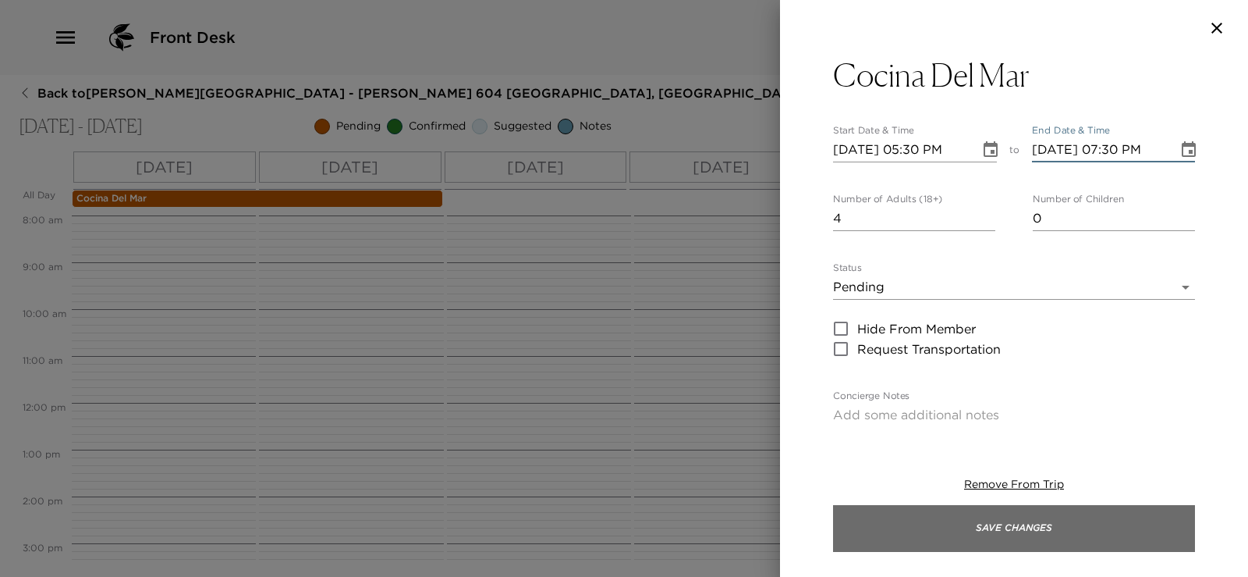
type input "11/09/2025 07:30 PM"
click at [910, 534] on button "Save Changes" at bounding box center [1014, 528] width 362 height 47
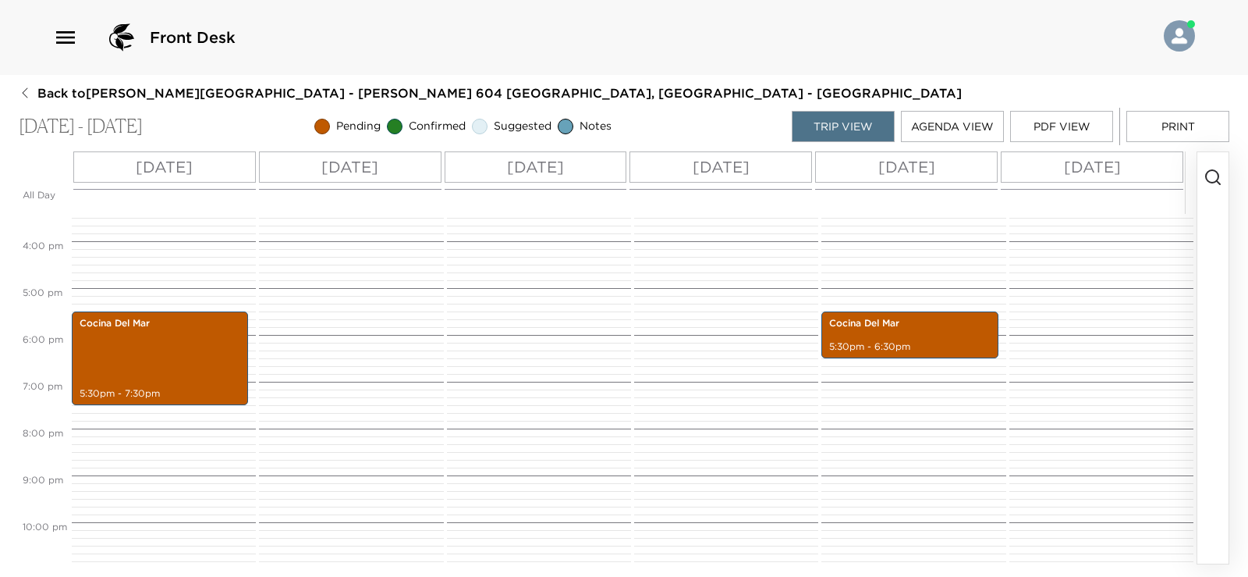
scroll to position [619, 0]
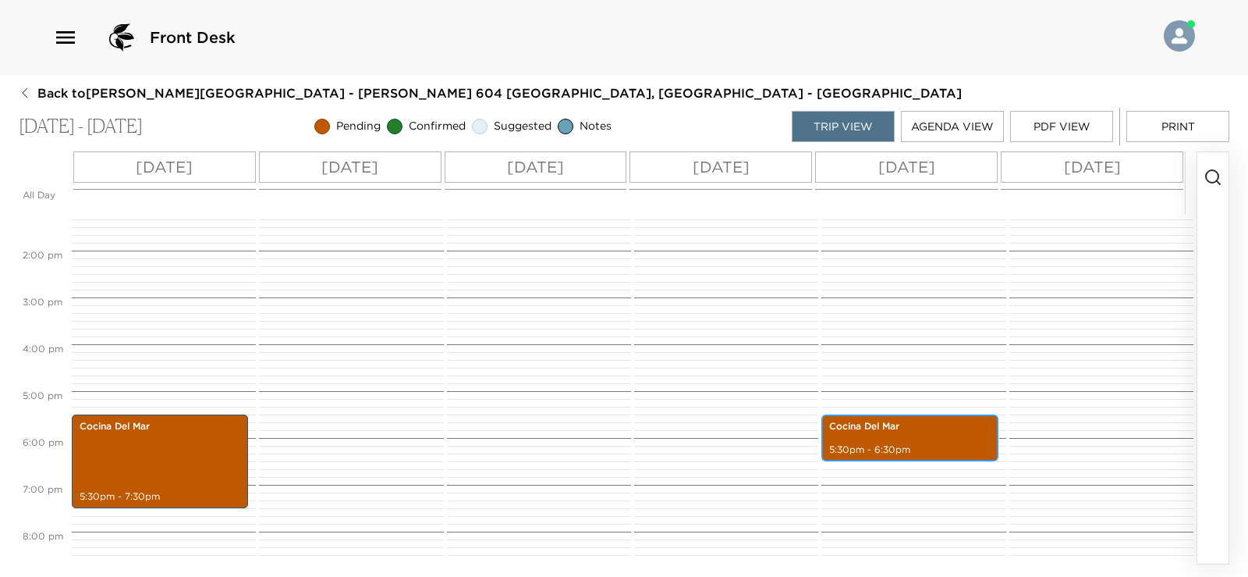
click at [892, 428] on p "Cocina Del Mar" at bounding box center [909, 426] width 161 height 13
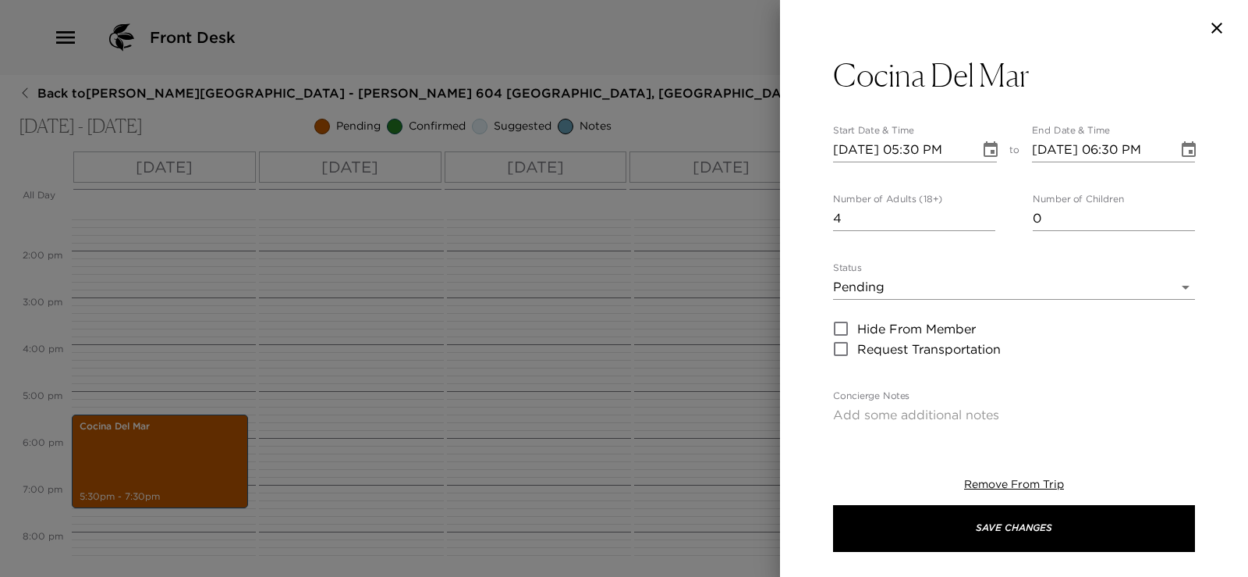
click at [1105, 154] on input "11/13/2025 06:30 PM" at bounding box center [1100, 149] width 136 height 25
type input "11/13/2025 07:30 PM"
click at [1063, 289] on body "Front Desk Back to Aimee Hamilton Reservation - Esperanza 604 Los Cabos, Mexico…" at bounding box center [624, 288] width 1248 height 577
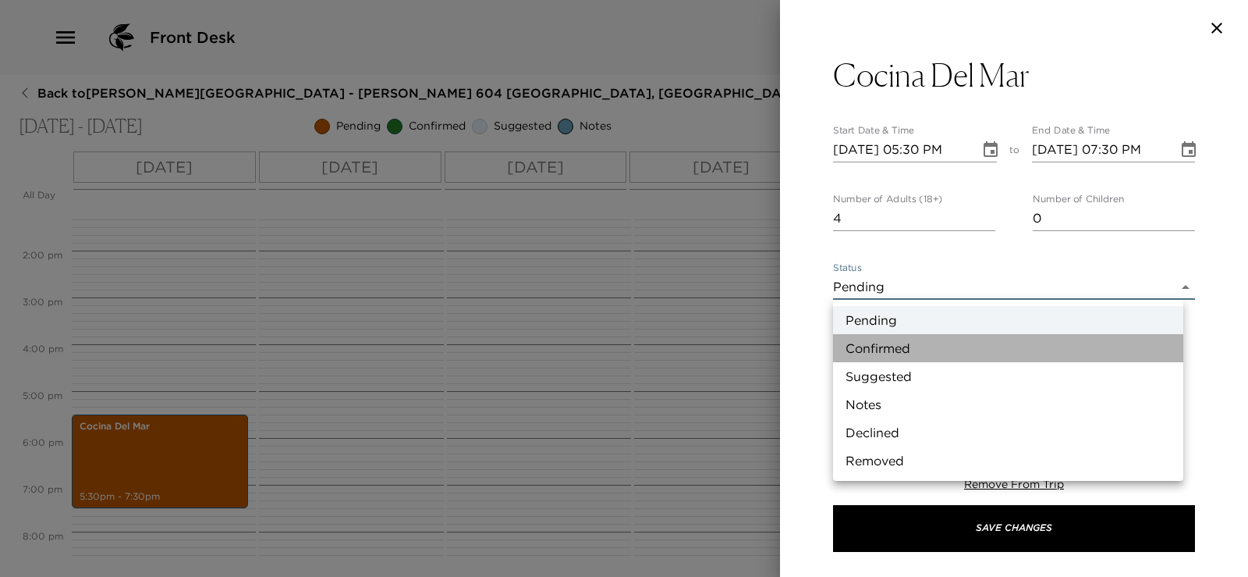
click at [1022, 354] on li "Confirmed" at bounding box center [1008, 348] width 350 height 28
type input "Confirmed"
type textarea "Your dinner reservation has been confirmed."
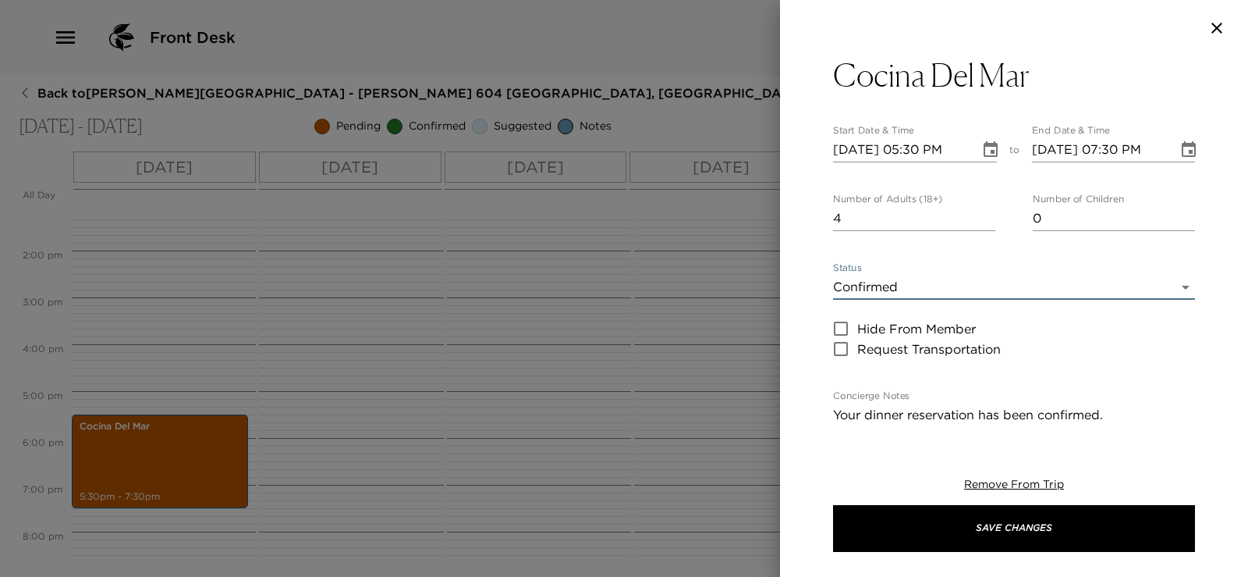
click at [951, 556] on div "Remove From Trip Save Changes" at bounding box center [1014, 514] width 362 height 125
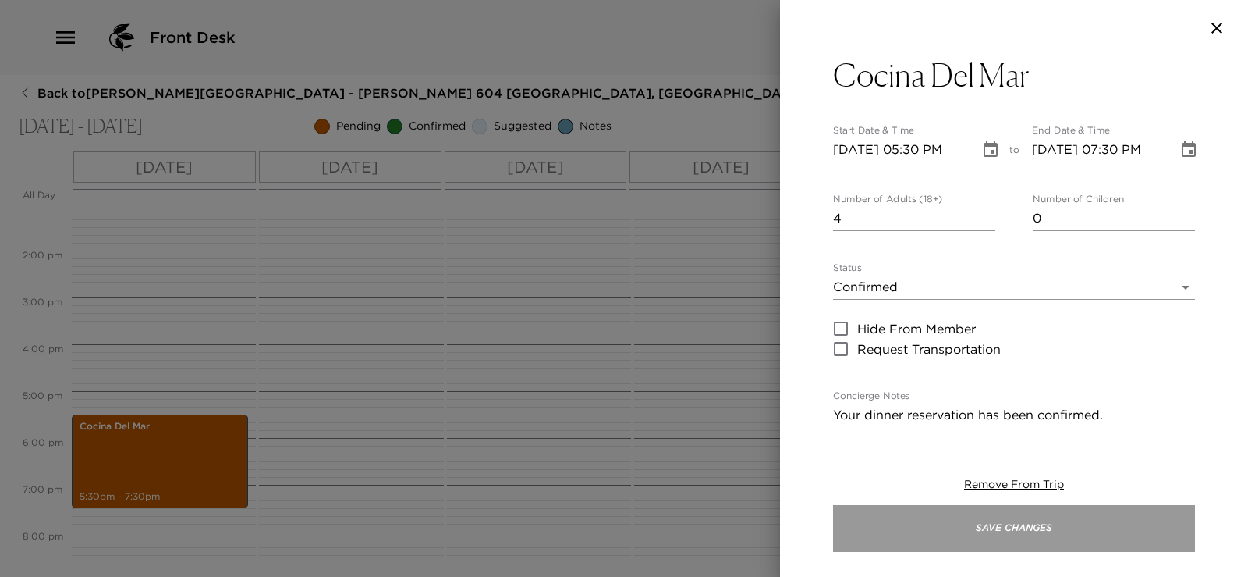
click at [951, 536] on button "Save Changes" at bounding box center [1014, 528] width 362 height 47
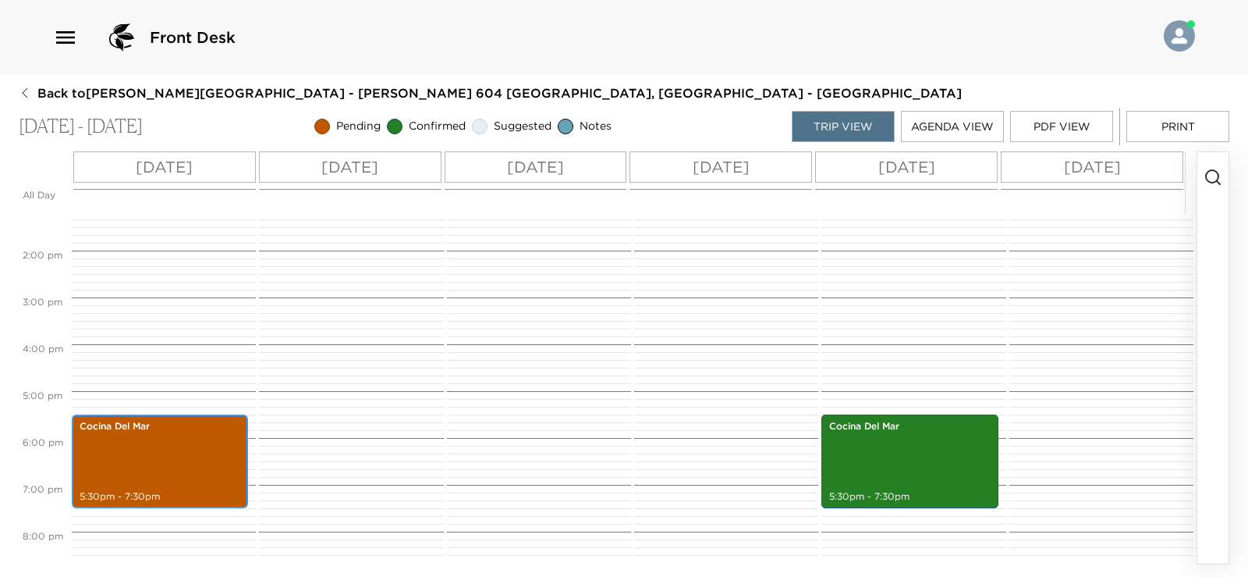
click at [124, 451] on div "Cocina Del Mar 5:30pm - 7:30pm" at bounding box center [159, 461] width 167 height 89
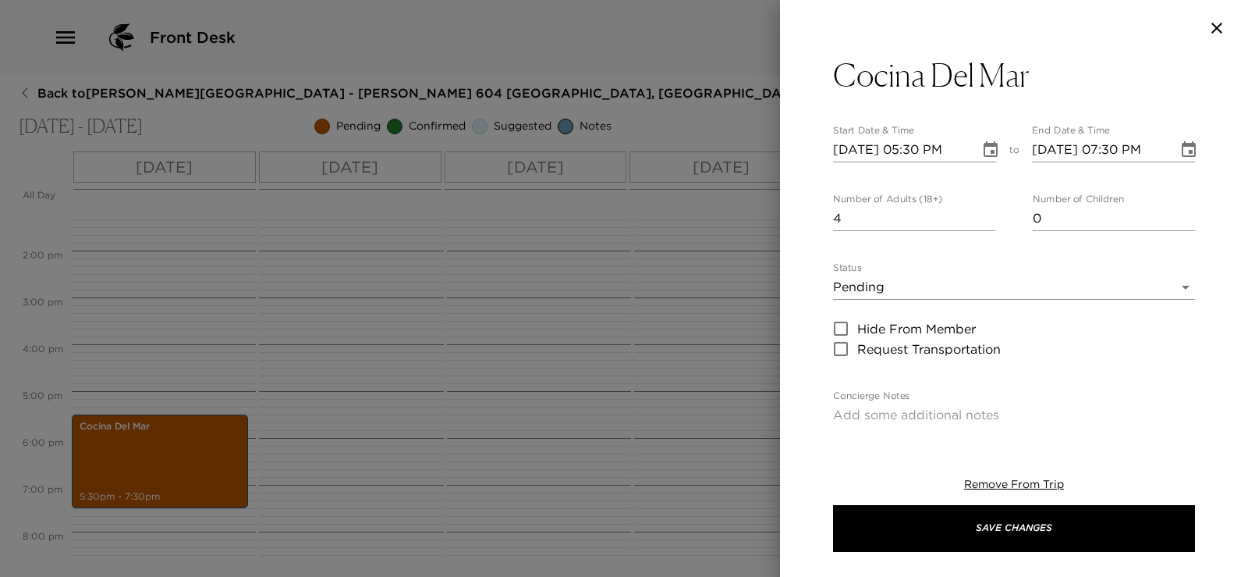
click at [963, 286] on body "Front Desk Back to Aimee Hamilton Reservation - Esperanza 604 Los Cabos, Mexico…" at bounding box center [624, 288] width 1248 height 577
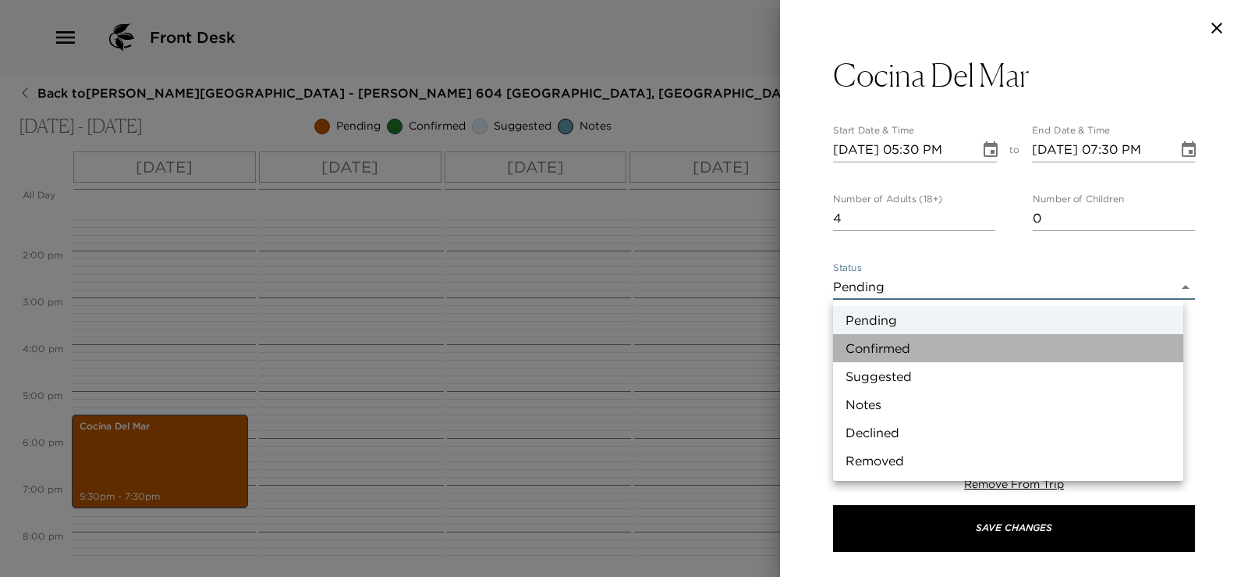
click at [945, 342] on li "Confirmed" at bounding box center [1008, 348] width 350 height 28
type input "Confirmed"
type textarea "Your dinner reservation has been confirmed."
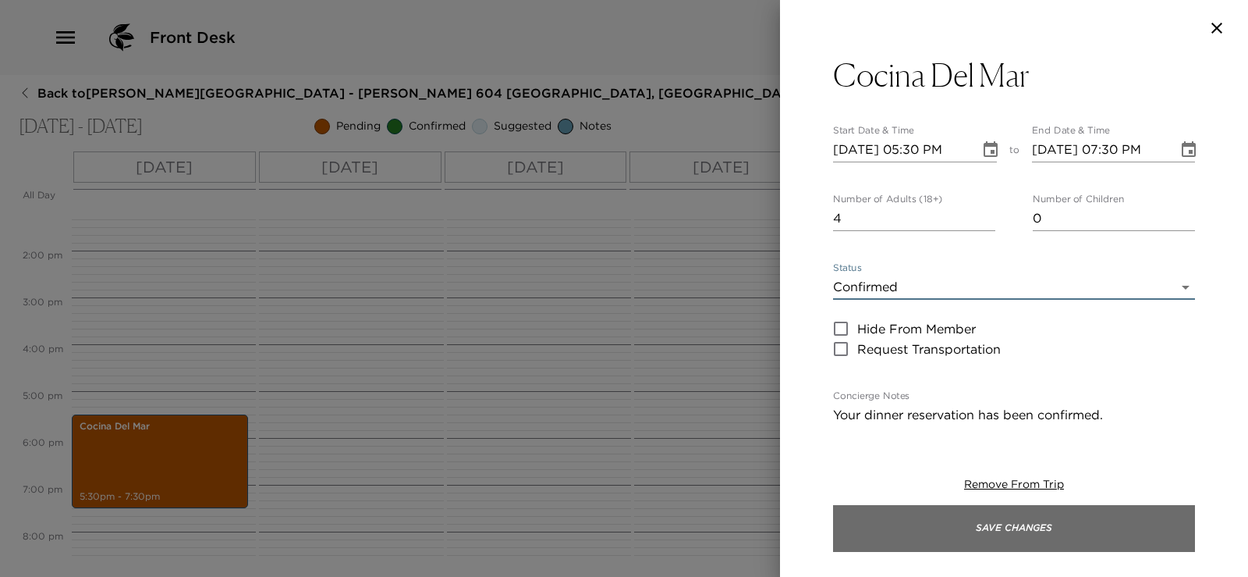
click at [978, 523] on button "Save Changes" at bounding box center [1014, 528] width 362 height 47
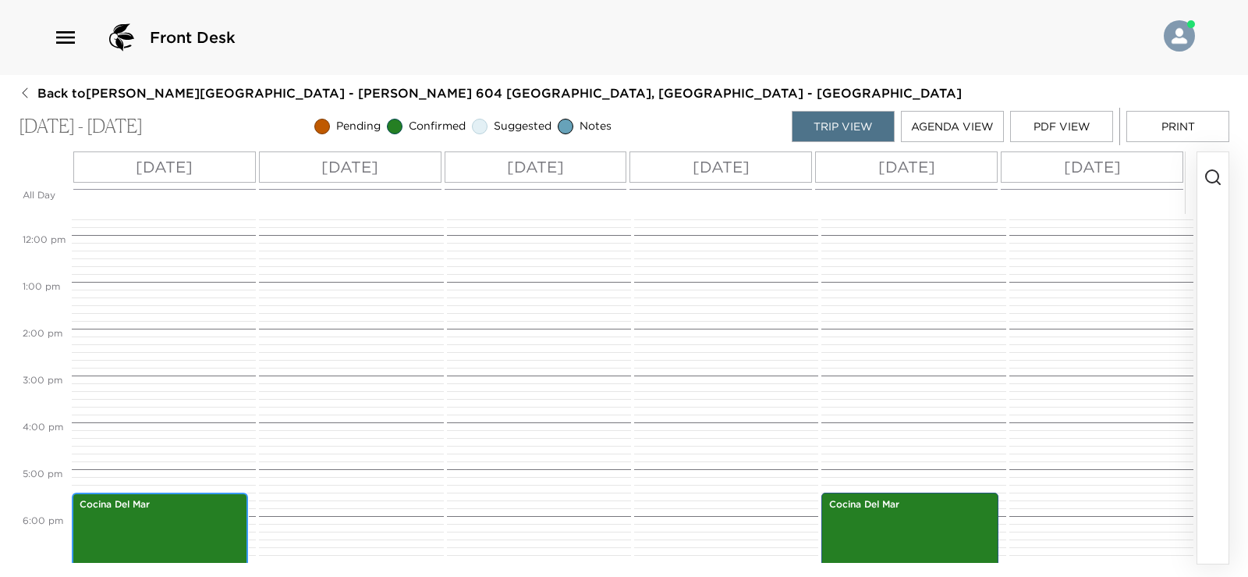
scroll to position [697, 0]
